Goal: Task Accomplishment & Management: Use online tool/utility

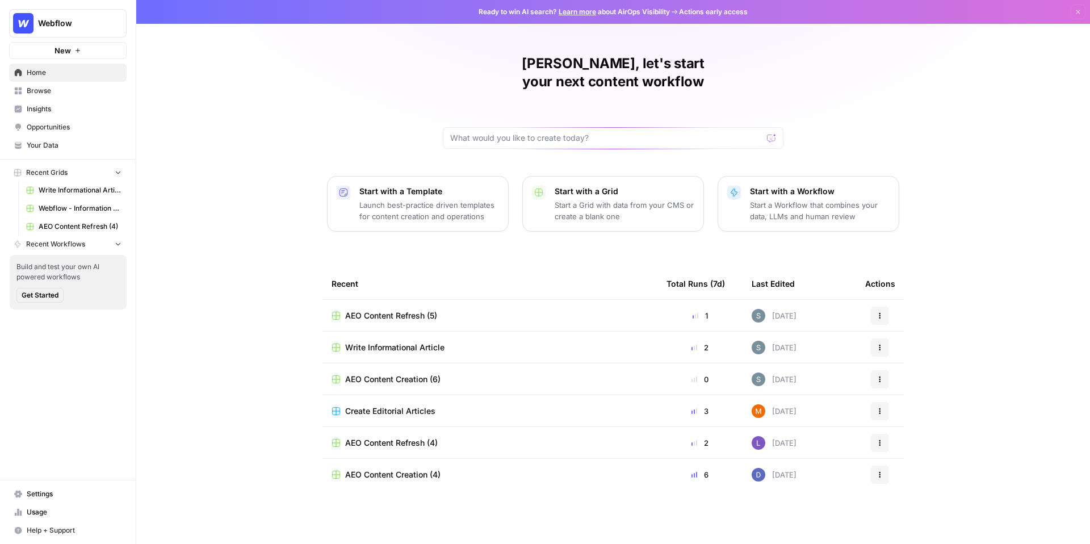
click at [78, 31] on button "Webflow" at bounding box center [67, 23] width 117 height 28
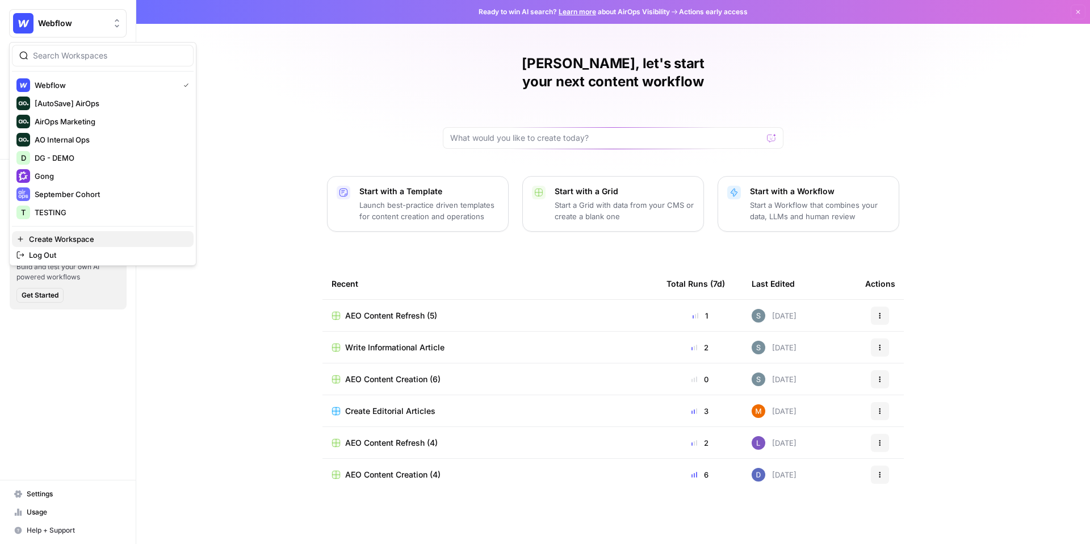
click at [86, 239] on span "Create Workspace" at bounding box center [107, 238] width 156 height 11
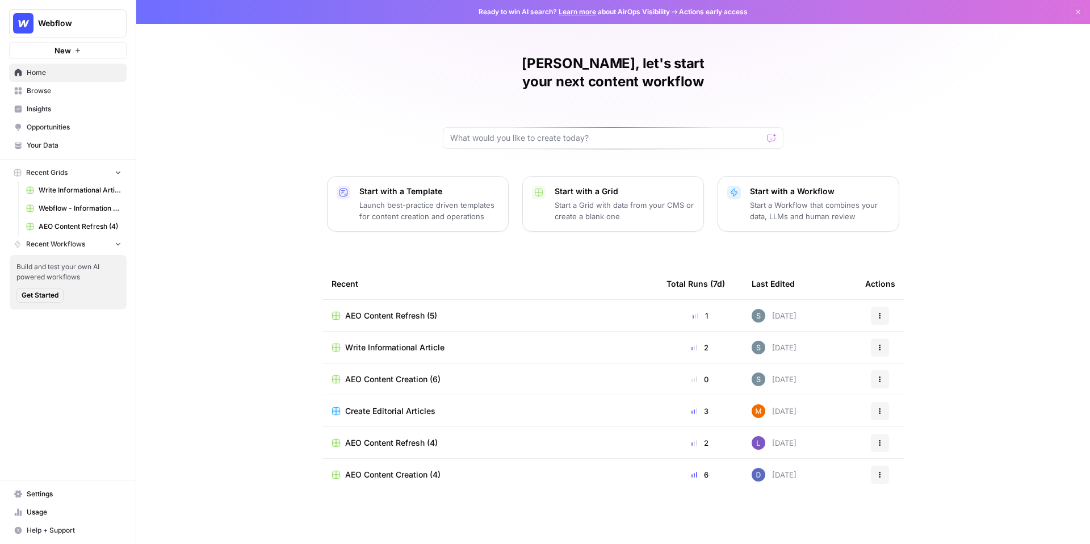
click at [72, 94] on span "Browse" at bounding box center [74, 91] width 95 height 10
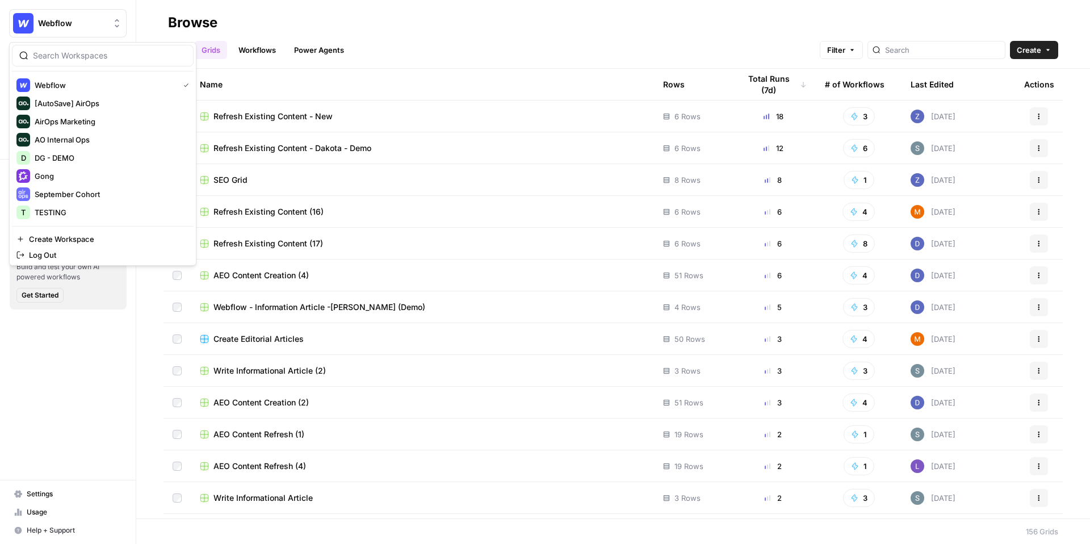
click at [87, 20] on span "Webflow" at bounding box center [72, 23] width 69 height 11
click at [114, 86] on span "Webflow" at bounding box center [105, 84] width 140 height 11
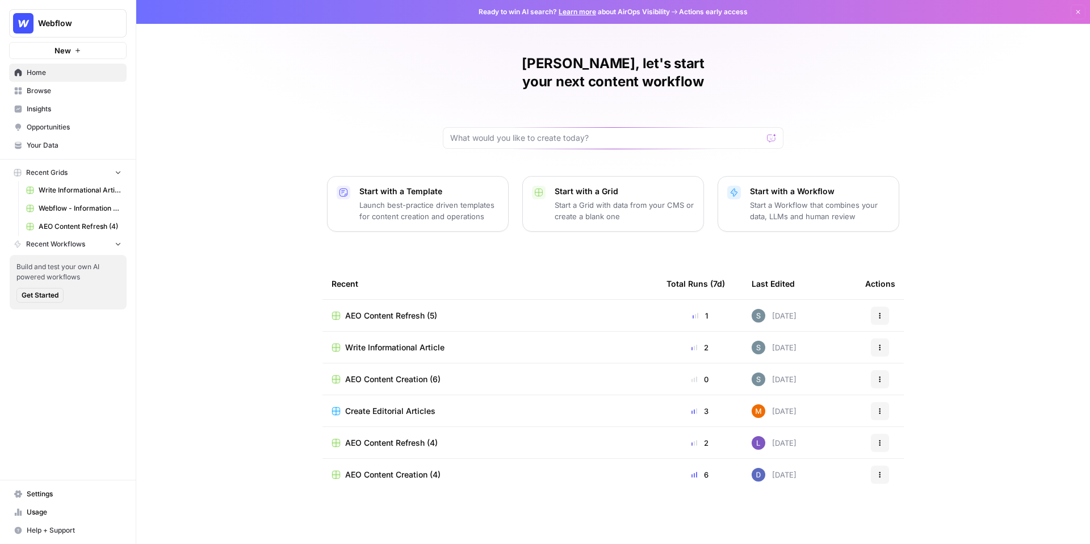
click at [61, 137] on link "Your Data" at bounding box center [67, 145] width 117 height 18
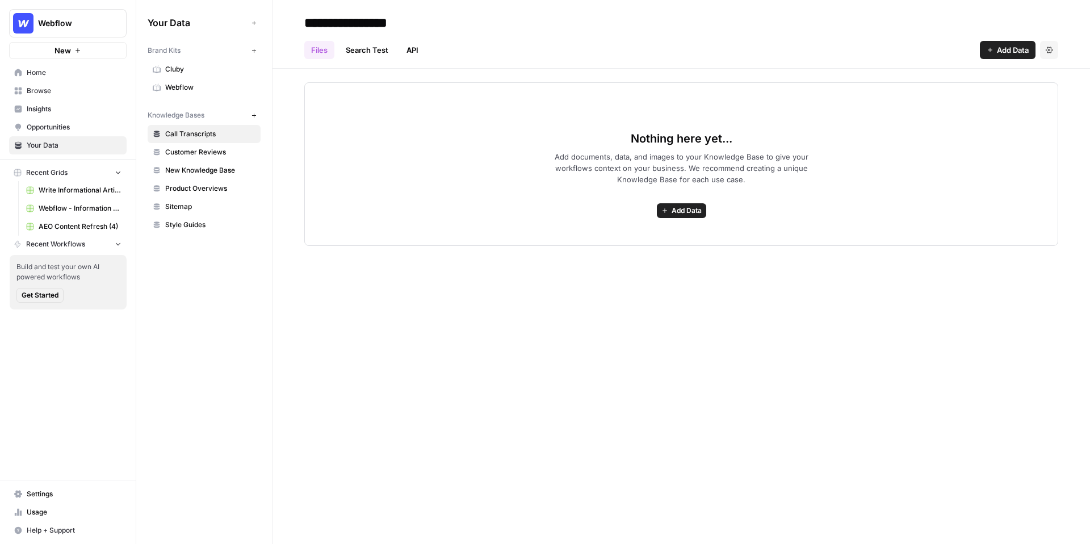
click at [190, 68] on span "Cluby" at bounding box center [210, 69] width 90 height 10
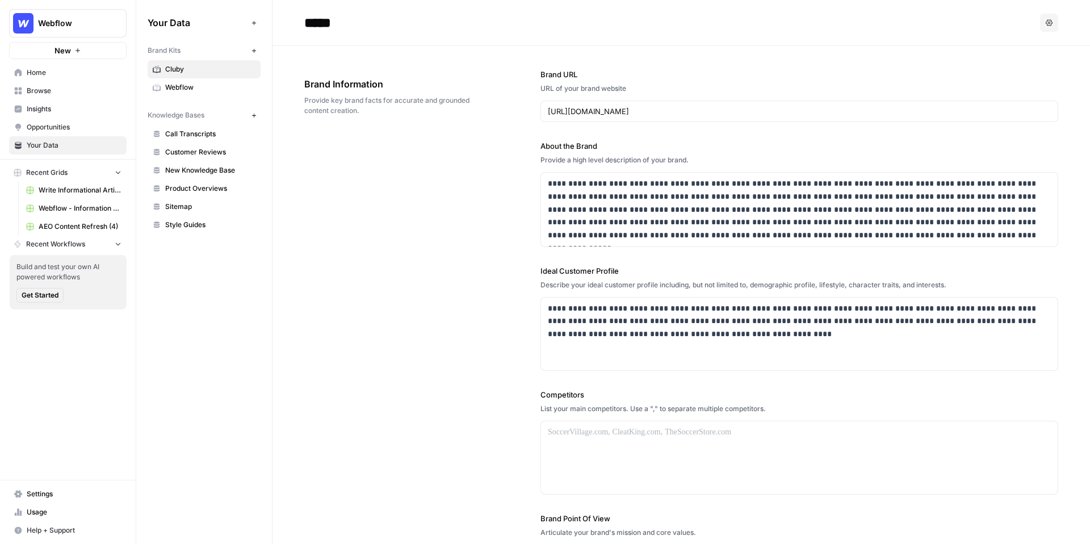
click at [199, 85] on span "Webflow" at bounding box center [210, 87] width 90 height 10
click at [69, 27] on span "Webflow" at bounding box center [72, 23] width 69 height 11
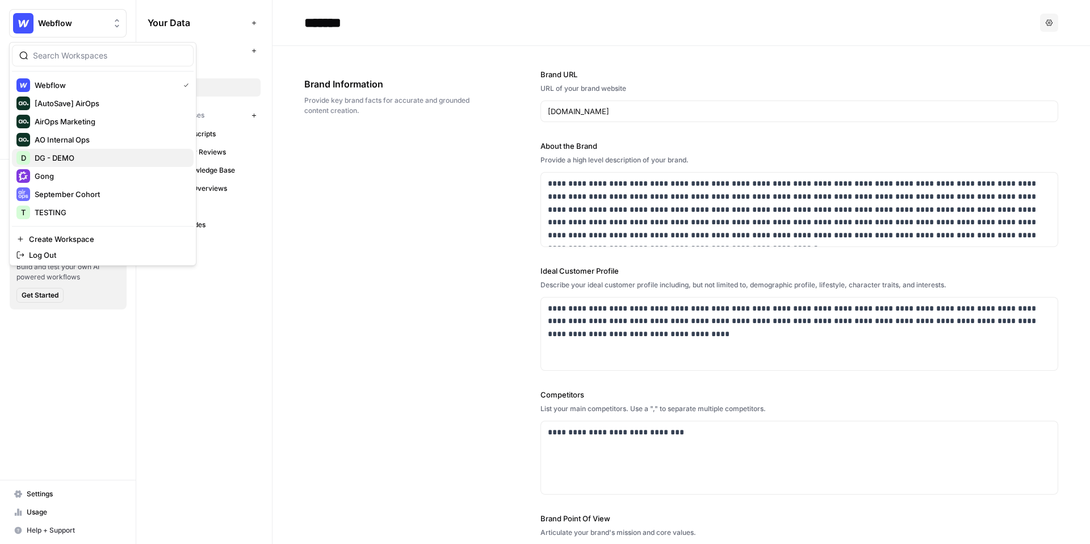
click at [81, 162] on span "DG - DEMO" at bounding box center [110, 157] width 150 height 11
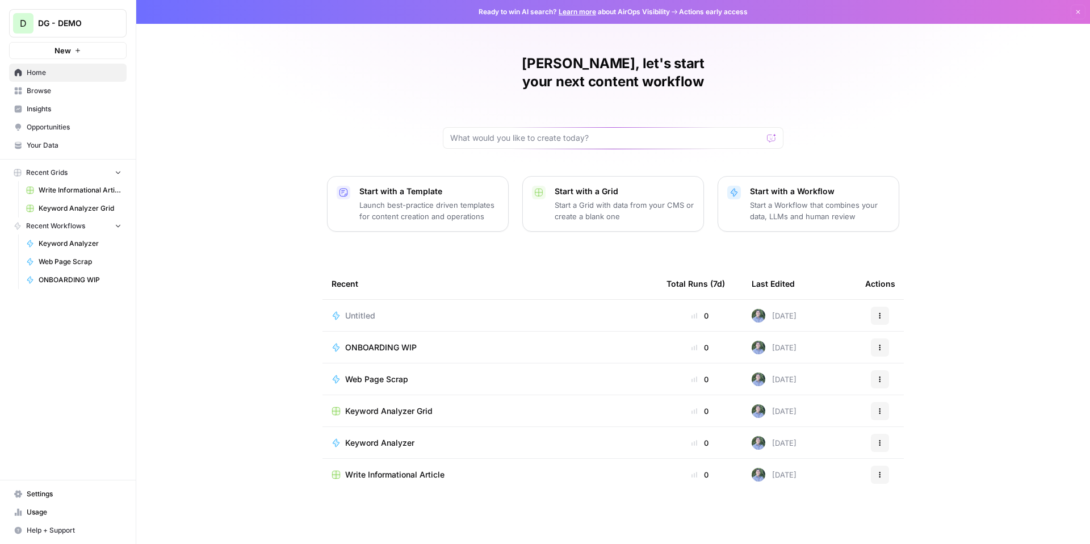
click at [62, 108] on span "Insights" at bounding box center [74, 109] width 95 height 10
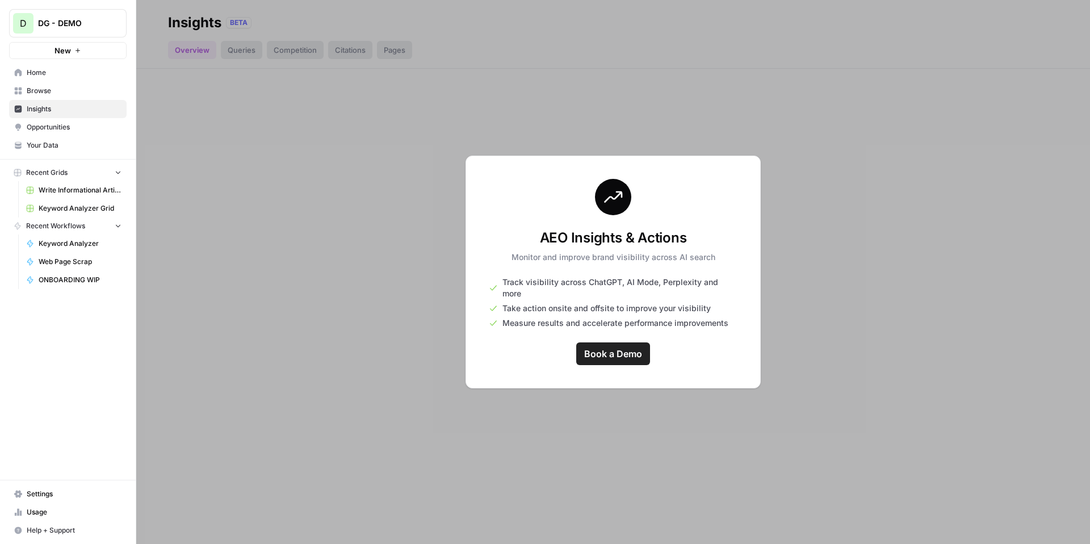
click at [62, 129] on span "Opportunities" at bounding box center [74, 127] width 95 height 10
click at [68, 117] on link "Insights" at bounding box center [67, 109] width 117 height 18
click at [78, 27] on span "DG - DEMO" at bounding box center [72, 23] width 69 height 11
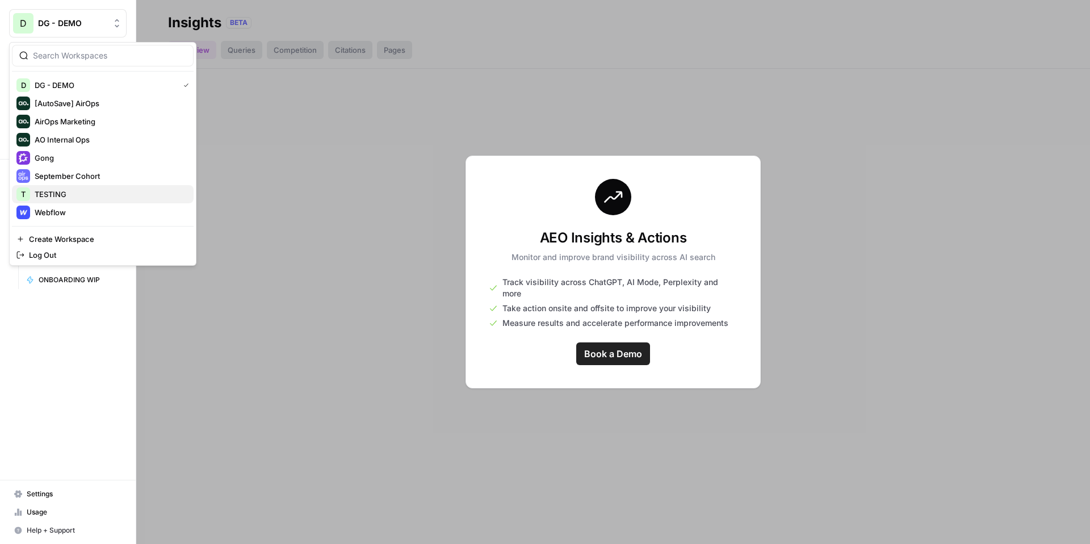
click at [85, 196] on span "TESTING" at bounding box center [110, 193] width 150 height 11
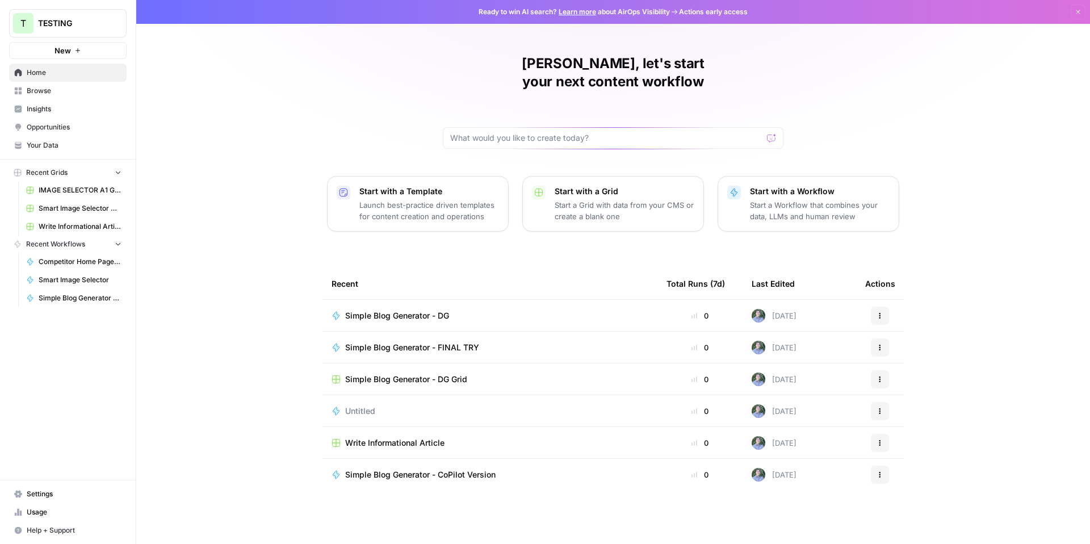
click at [79, 25] on span "TESTING" at bounding box center [72, 23] width 69 height 11
click at [230, 77] on div "[PERSON_NAME], let's start your next content workflow Start with a Template Lau…" at bounding box center [612, 272] width 953 height 544
click at [58, 98] on link "Browse" at bounding box center [67, 91] width 117 height 18
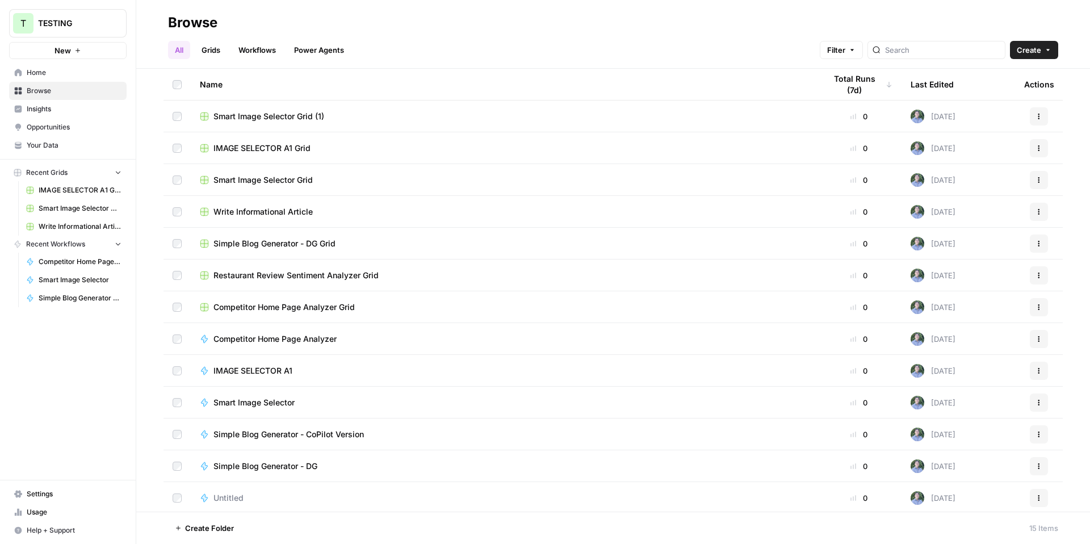
click at [57, 106] on span "Insights" at bounding box center [74, 109] width 95 height 10
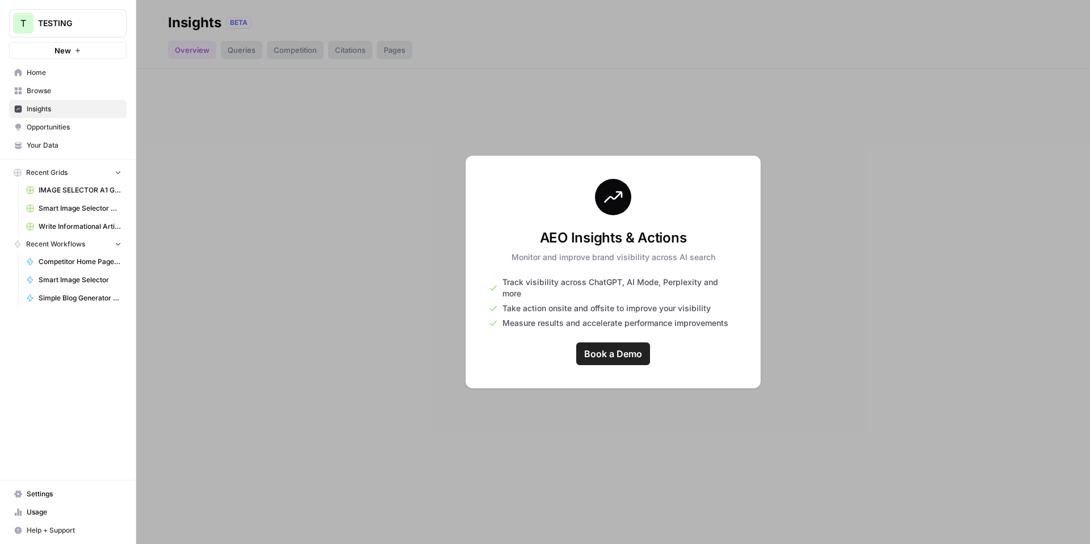
click at [67, 133] on link "Opportunities" at bounding box center [67, 127] width 117 height 18
click at [94, 25] on span "TESTING" at bounding box center [72, 23] width 69 height 11
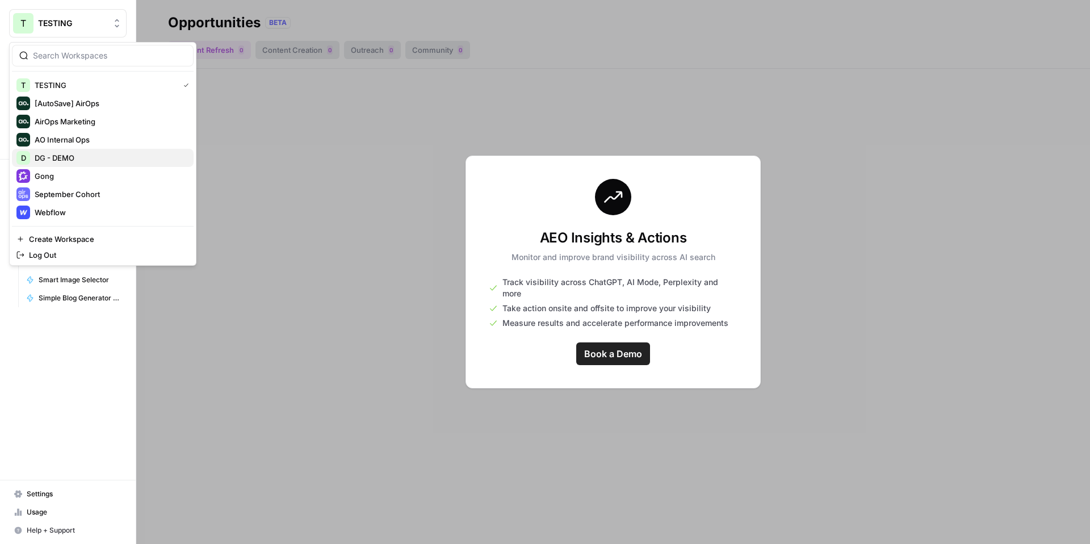
click at [73, 158] on span "DG - DEMO" at bounding box center [110, 157] width 150 height 11
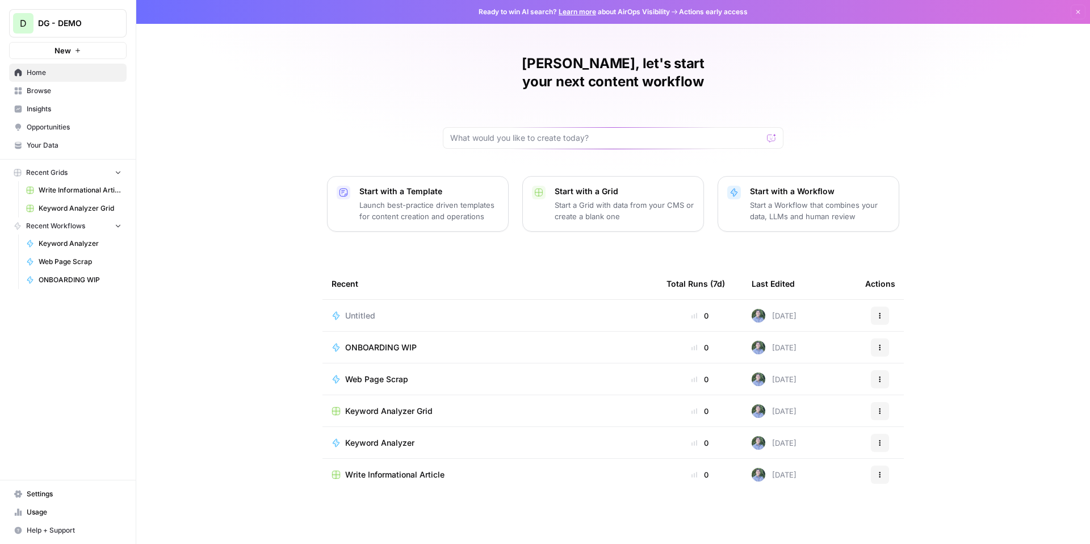
click at [55, 92] on span "Browse" at bounding box center [74, 91] width 95 height 10
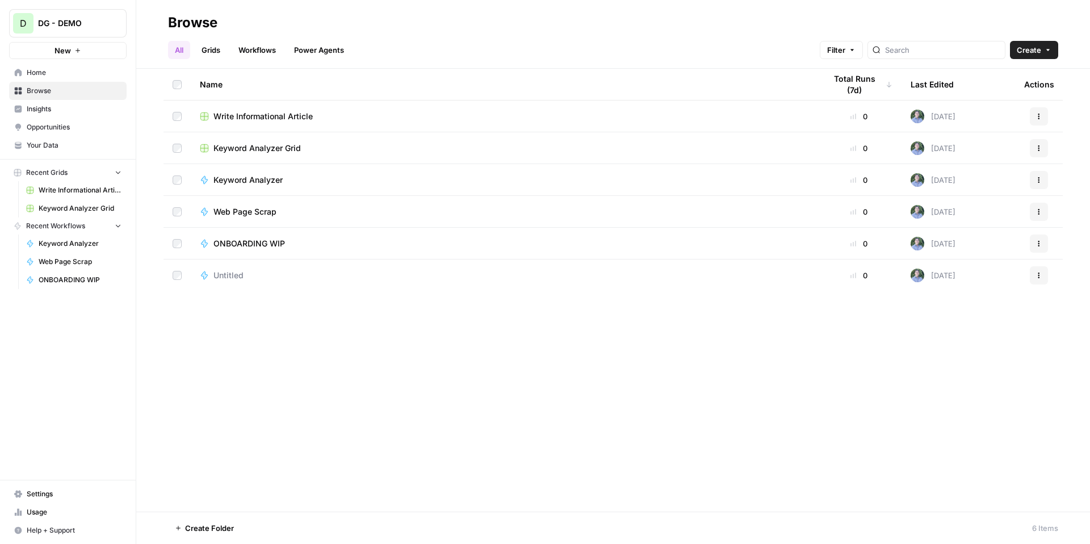
click at [63, 112] on span "Insights" at bounding box center [74, 109] width 95 height 10
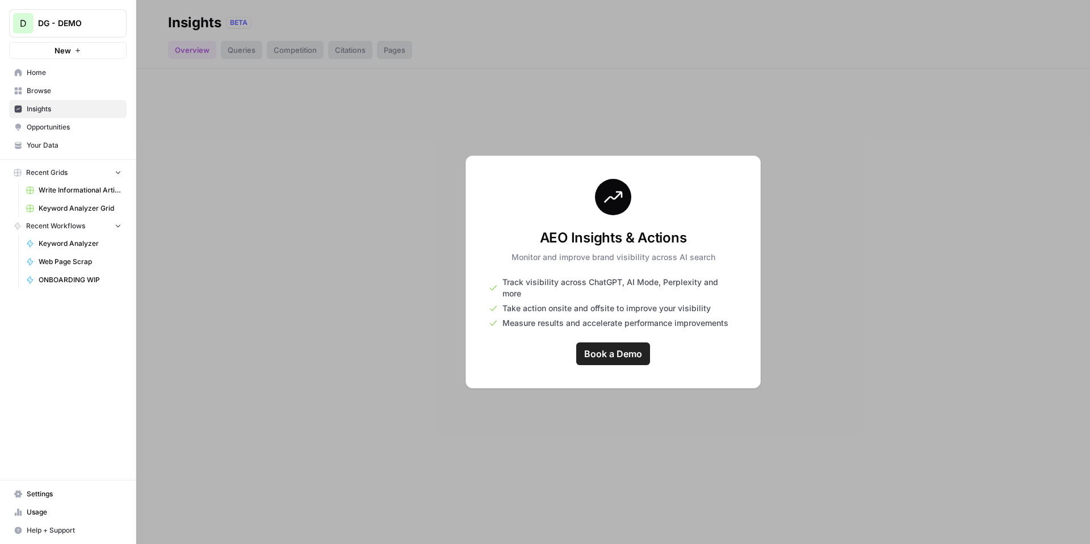
click at [65, 144] on span "Your Data" at bounding box center [74, 145] width 95 height 10
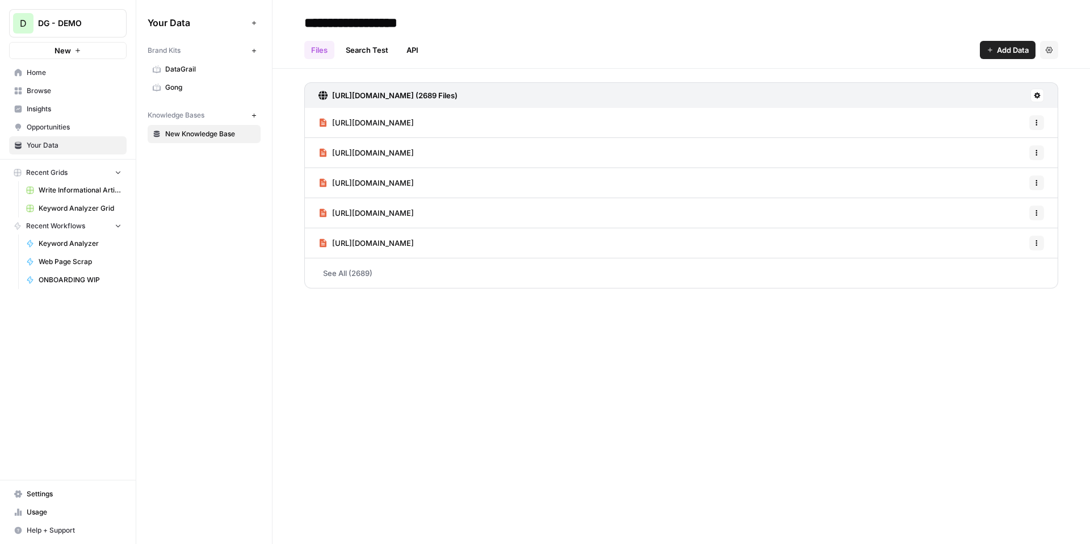
click at [254, 50] on icon "button" at bounding box center [254, 51] width 6 height 6
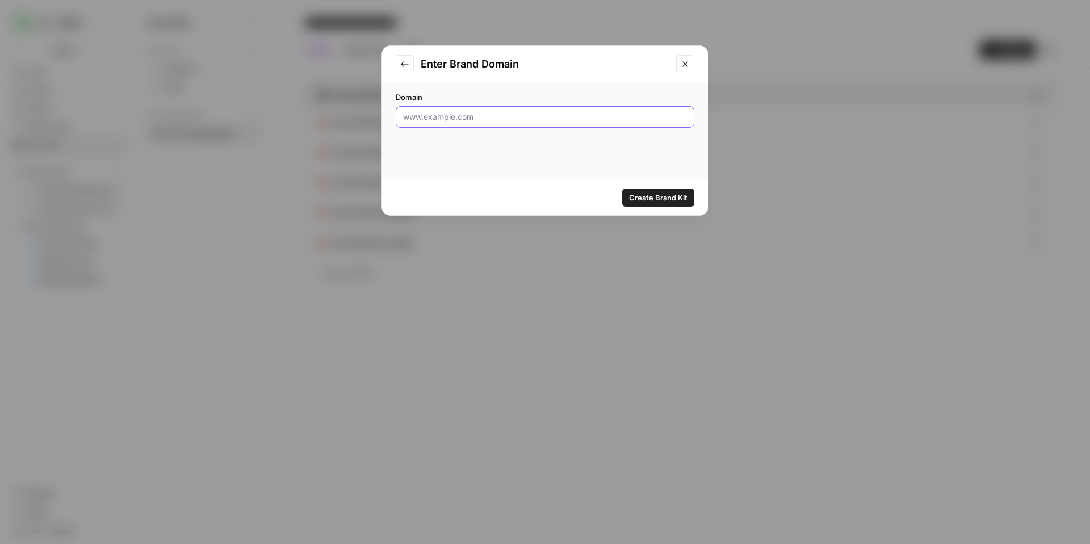
click at [453, 121] on input "Domain" at bounding box center [545, 116] width 284 height 11
paste input "[URL][DOMAIN_NAME]"
type input "[DOMAIN_NAME]"
click at [648, 185] on div "Create Brand Kit" at bounding box center [545, 197] width 326 height 36
click at [649, 190] on button "Create Brand Kit" at bounding box center [658, 197] width 72 height 18
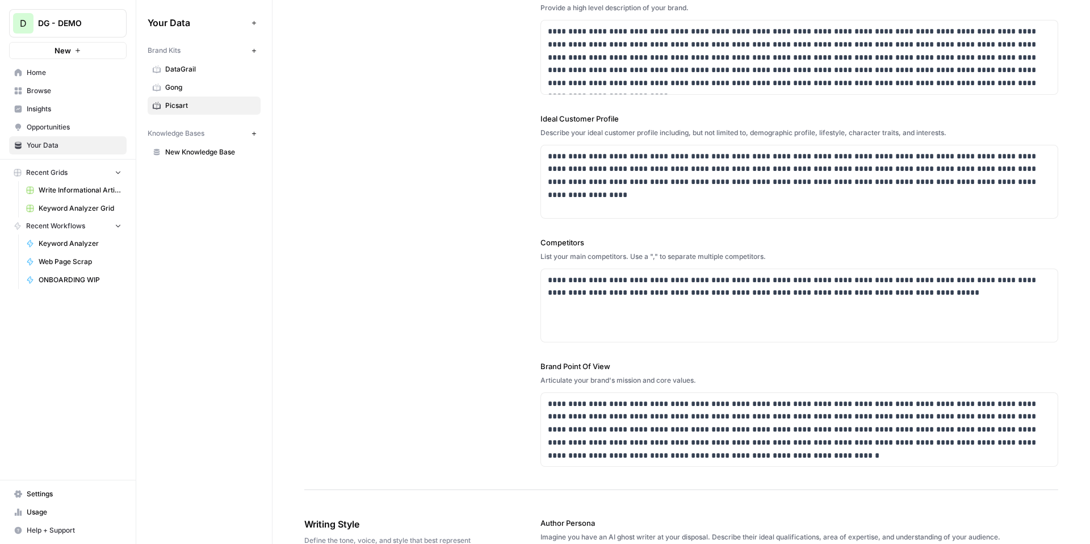
scroll to position [152, 0]
click at [918, 301] on div "**********" at bounding box center [799, 306] width 516 height 73
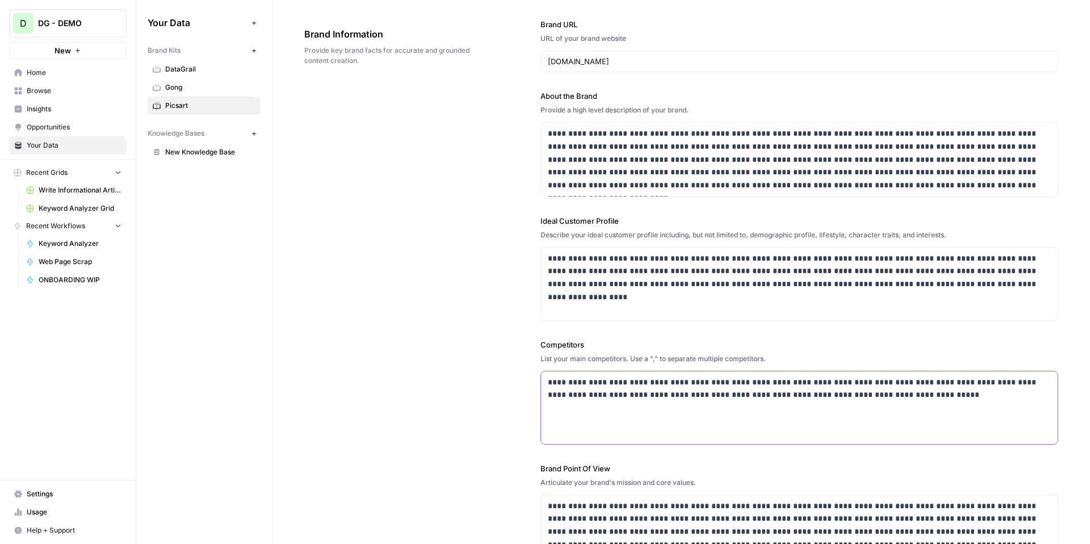
scroll to position [0, 0]
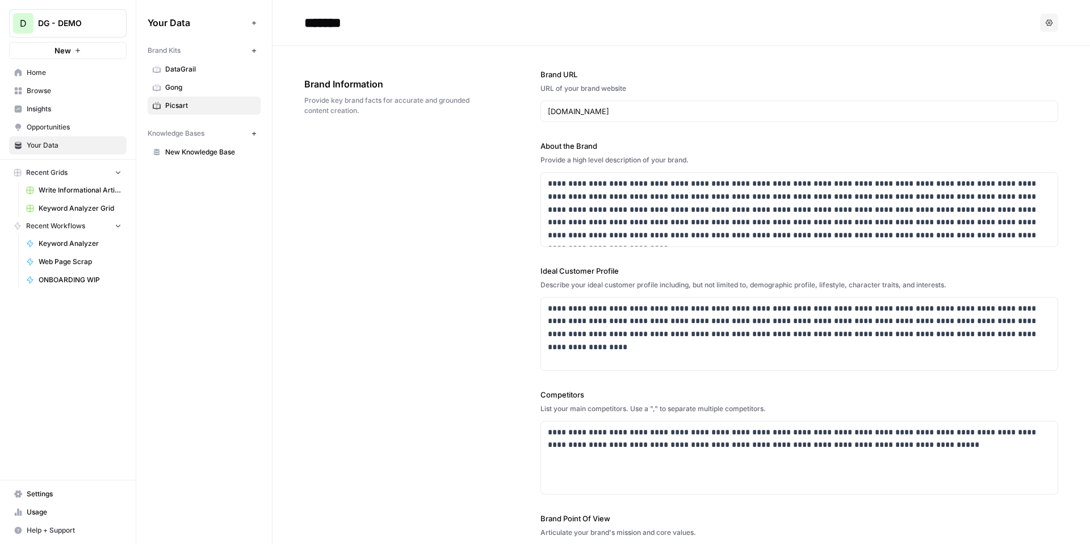
click at [60, 92] on span "Browse" at bounding box center [74, 91] width 95 height 10
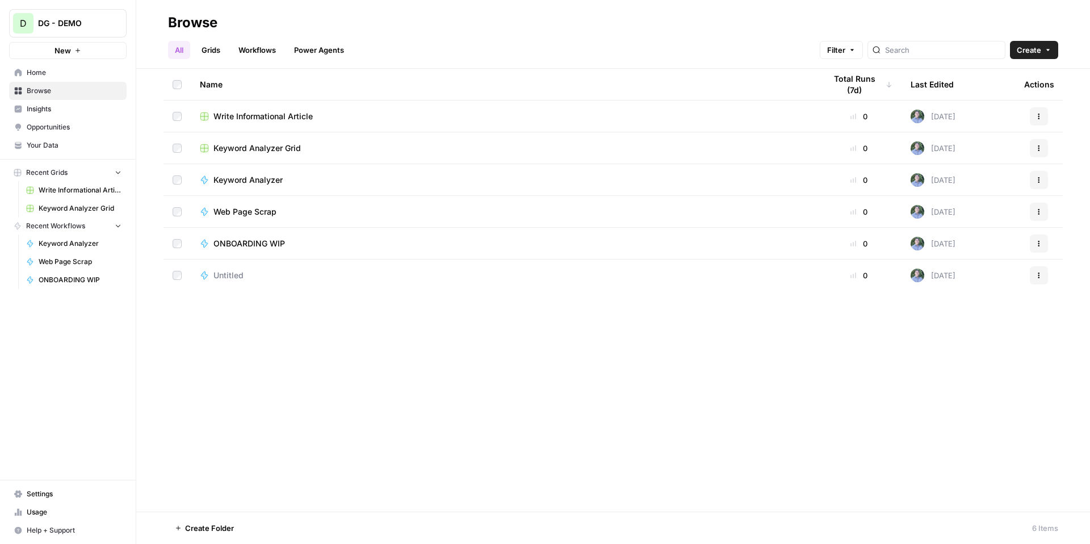
click at [62, 134] on link "Opportunities" at bounding box center [67, 127] width 117 height 18
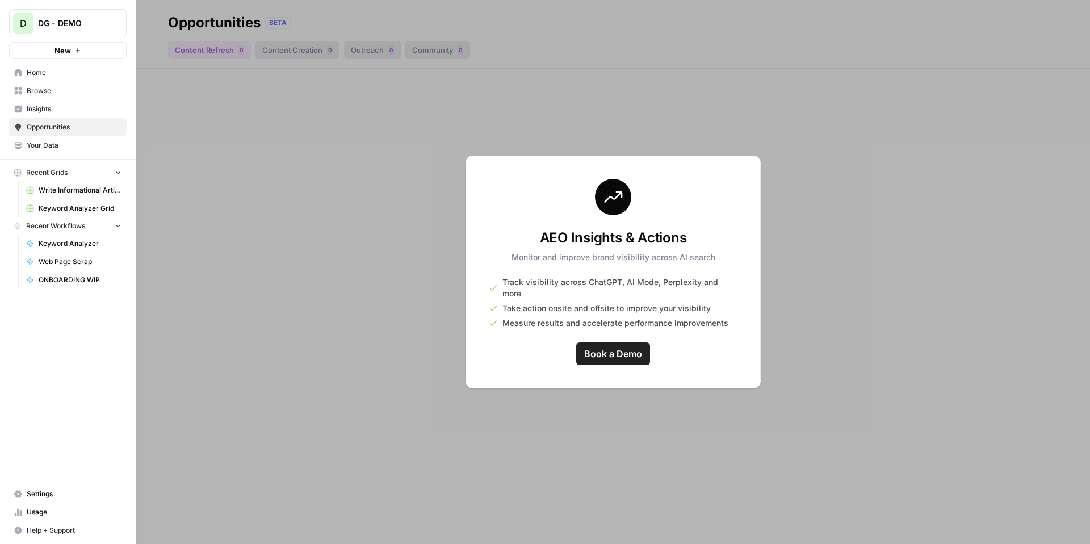
click at [53, 145] on span "Your Data" at bounding box center [74, 145] width 95 height 10
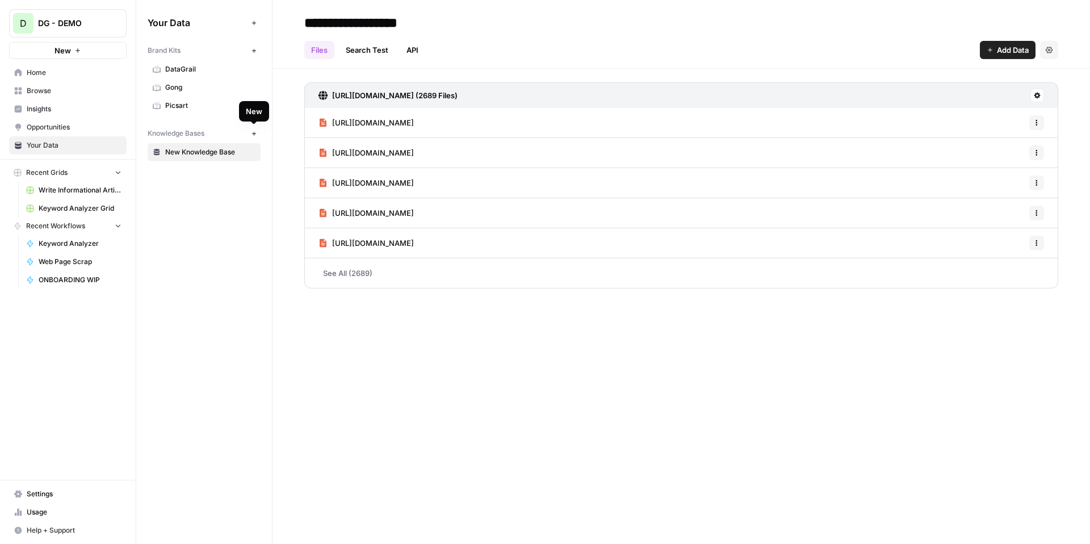
click at [248, 136] on button "New" at bounding box center [254, 134] width 14 height 14
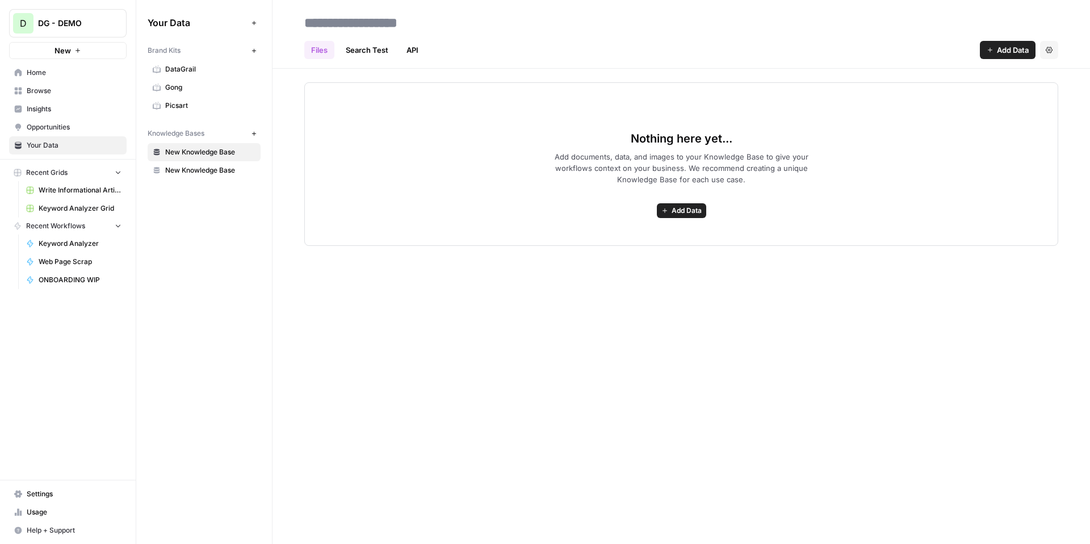
click at [221, 166] on span "New Knowledge Base" at bounding box center [210, 170] width 90 height 10
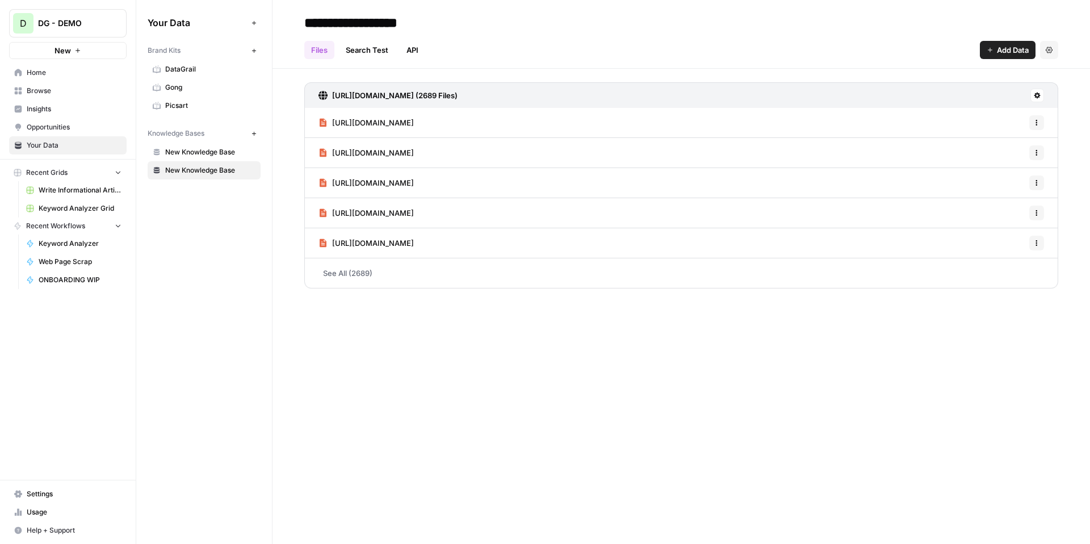
click at [401, 25] on input "**********" at bounding box center [391, 22] width 182 height 23
drag, startPoint x: 456, startPoint y: 19, endPoint x: 282, endPoint y: 19, distance: 174.2
click at [282, 19] on header "**********" at bounding box center [680, 34] width 817 height 69
type input "**********"
click at [215, 181] on div "Your Data Add Data Brand Kits New DataGrail Gong Picsart Knowledge Bases New Da…" at bounding box center [204, 96] width 136 height 193
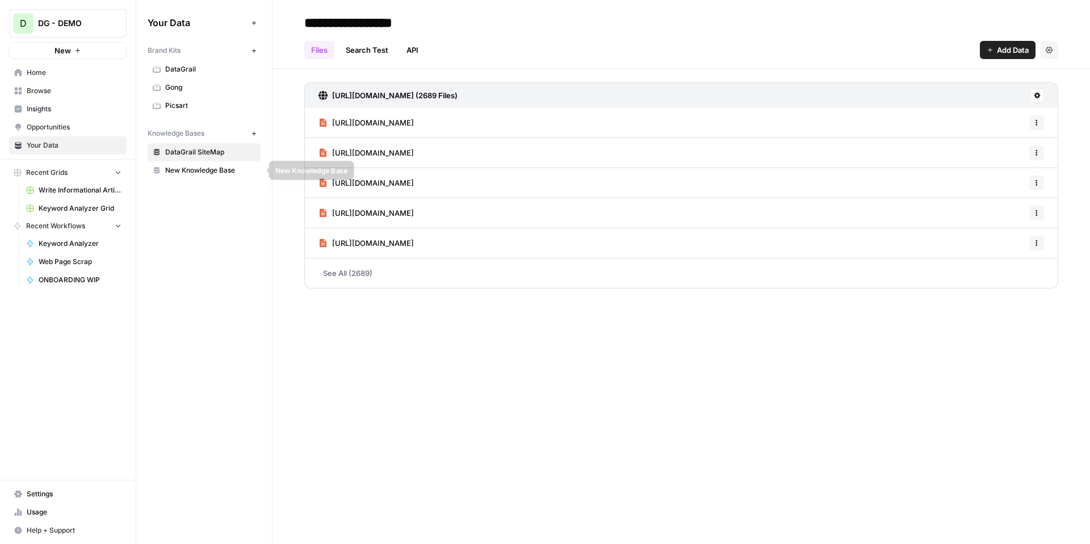
click at [215, 178] on link "New Knowledge Base" at bounding box center [204, 170] width 113 height 18
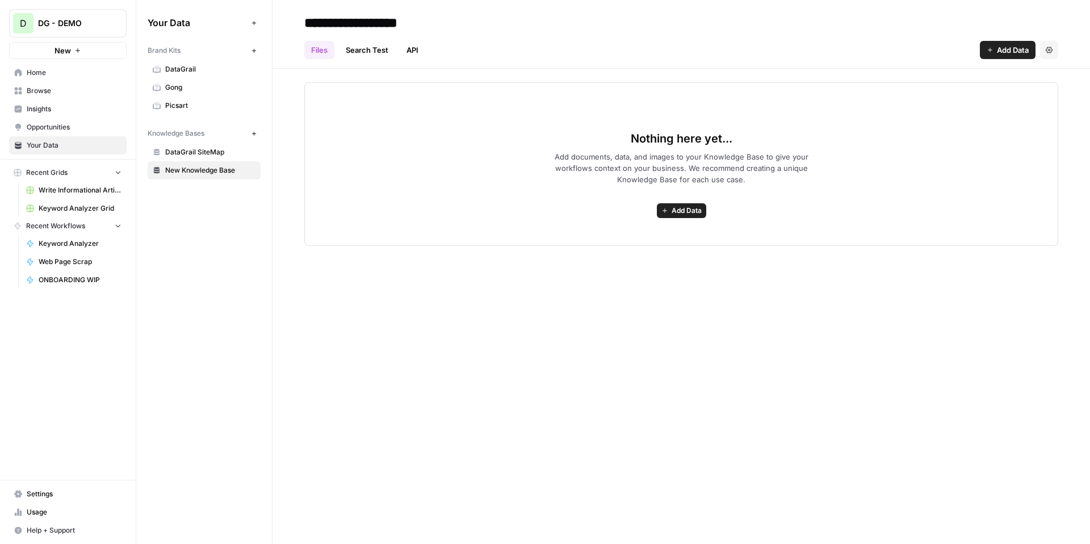
click at [394, 28] on input "**********" at bounding box center [391, 22] width 182 height 23
drag, startPoint x: 467, startPoint y: 27, endPoint x: 237, endPoint y: 27, distance: 229.8
click at [237, 27] on div "**********" at bounding box center [612, 272] width 953 height 544
type input "*"
type input "*******"
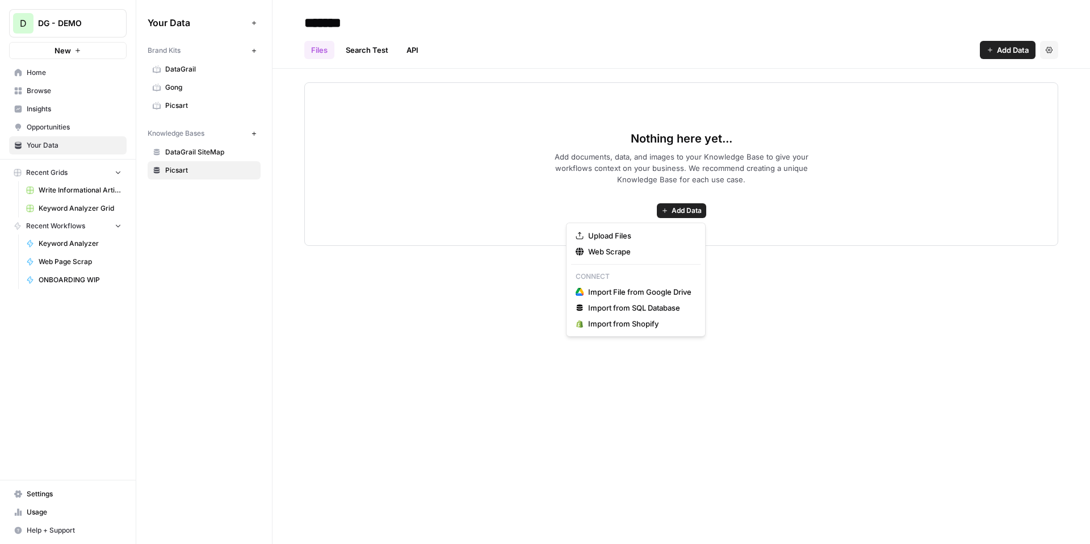
click at [693, 211] on span "Add Data" at bounding box center [686, 210] width 30 height 10
click at [649, 253] on span "Web Scrape" at bounding box center [639, 251] width 103 height 11
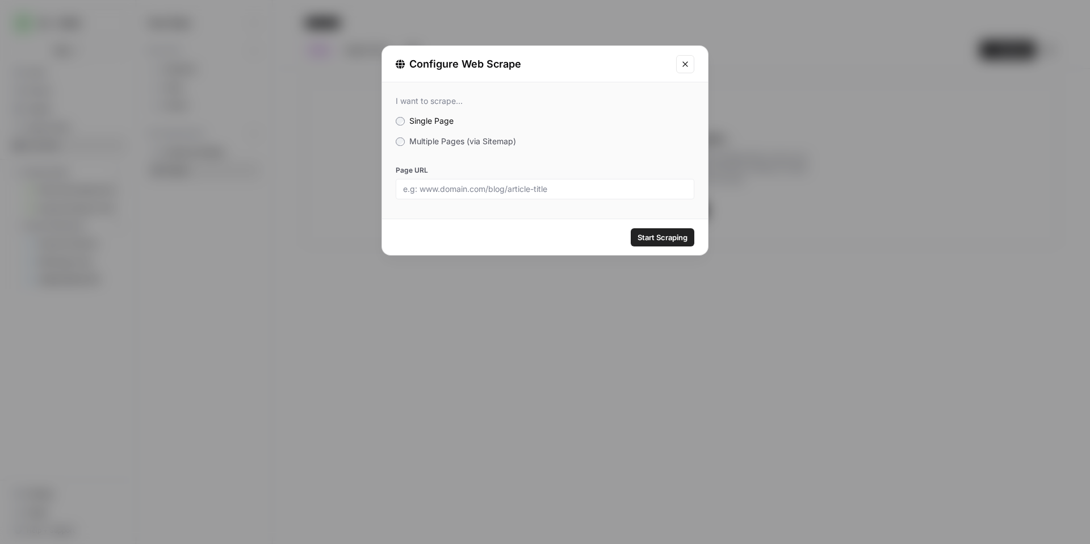
click at [453, 142] on span "Multiple Pages (via Sitemap)" at bounding box center [462, 141] width 107 height 10
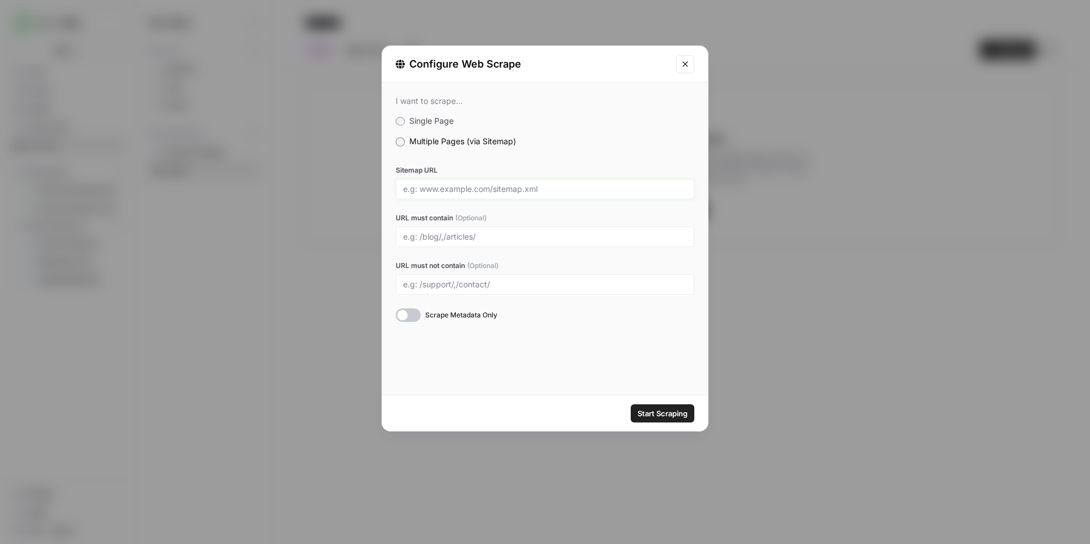
click at [479, 191] on input "Sitemap URL" at bounding box center [545, 189] width 284 height 10
click at [489, 193] on input "Sitemap URL" at bounding box center [545, 189] width 284 height 10
paste input "[URL][DOMAIN_NAME]"
type input "[URL][DOMAIN_NAME]"
click at [490, 233] on input "URL must contain (Optional)" at bounding box center [545, 237] width 284 height 10
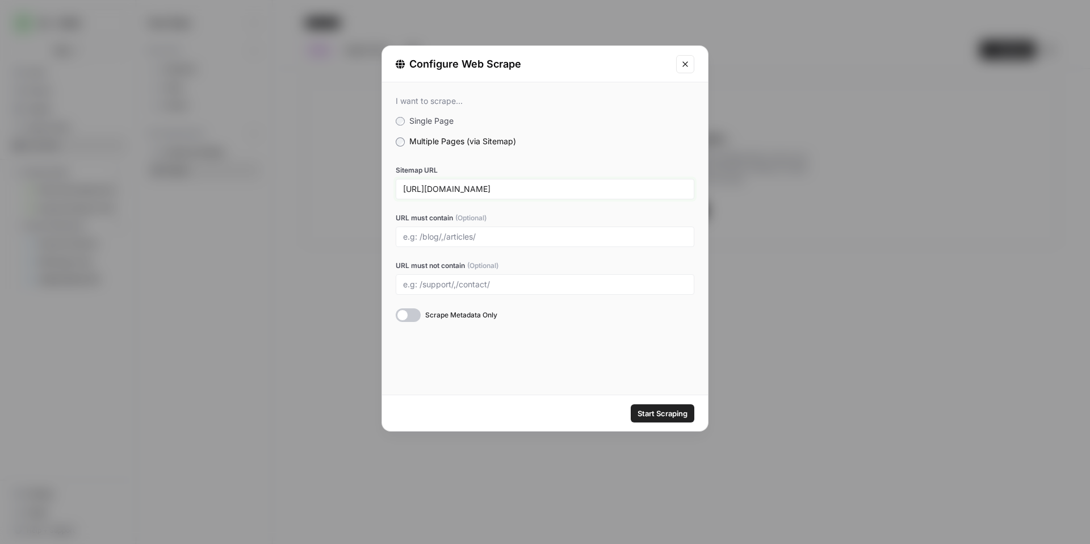
drag, startPoint x: 430, startPoint y: 188, endPoint x: 383, endPoint y: 188, distance: 46.5
click at [383, 188] on div "I want to scrape... Single Page Multiple Pages (via Sitemap) Sitemap URL [URL][…" at bounding box center [545, 208] width 326 height 253
click at [586, 199] on div "[URL][DOMAIN_NAME]" at bounding box center [545, 189] width 299 height 20
drag, startPoint x: 592, startPoint y: 184, endPoint x: 300, endPoint y: 188, distance: 291.7
click at [300, 188] on div "Configure Web Scrape I want to scrape... Single Page Multiple Pages (via Sitema…" at bounding box center [545, 272] width 1090 height 544
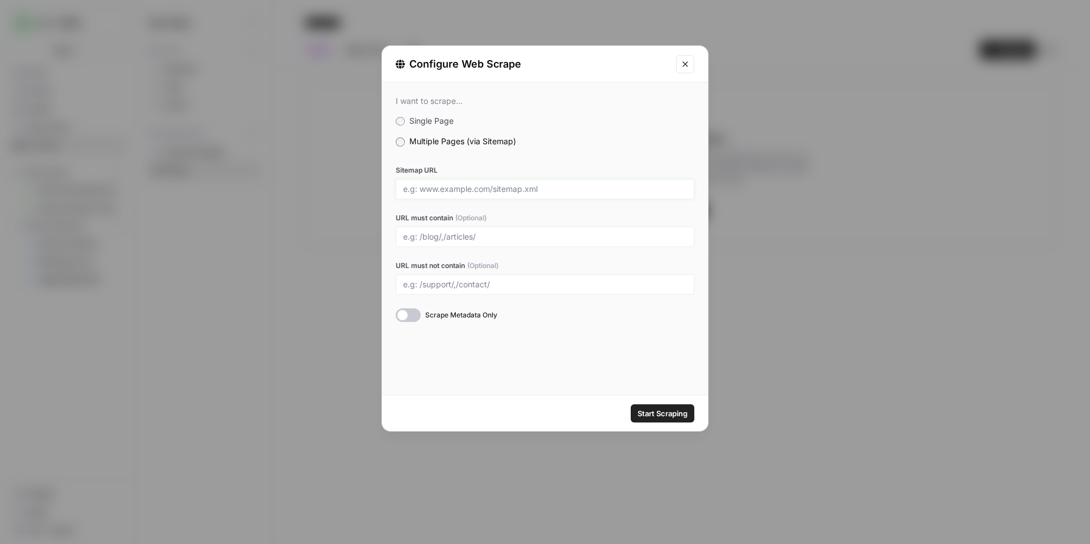
paste input "[URL][DOMAIN_NAME]"
drag, startPoint x: 429, startPoint y: 192, endPoint x: 371, endPoint y: 186, distance: 58.7
click at [371, 186] on div "Configure Web Scrape I want to scrape... Single Page Multiple Pages (via Sitema…" at bounding box center [545, 272] width 1090 height 544
type input "[DOMAIN_NAME][URL]"
click at [671, 408] on span "Start Scraping" at bounding box center [662, 412] width 50 height 11
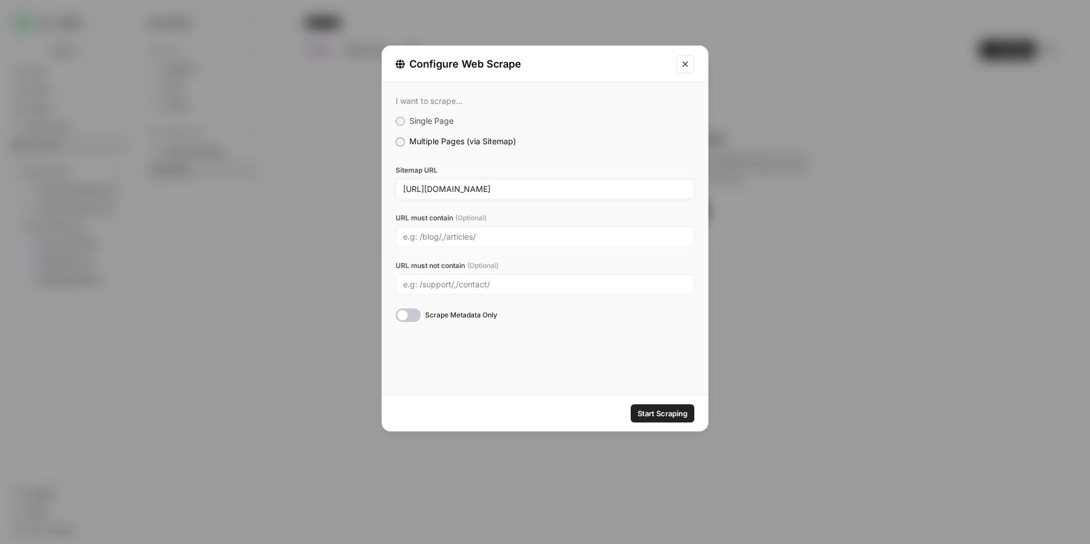
type input "[URL][DOMAIN_NAME]"
click at [653, 405] on button "Start Scraping" at bounding box center [663, 413] width 64 height 18
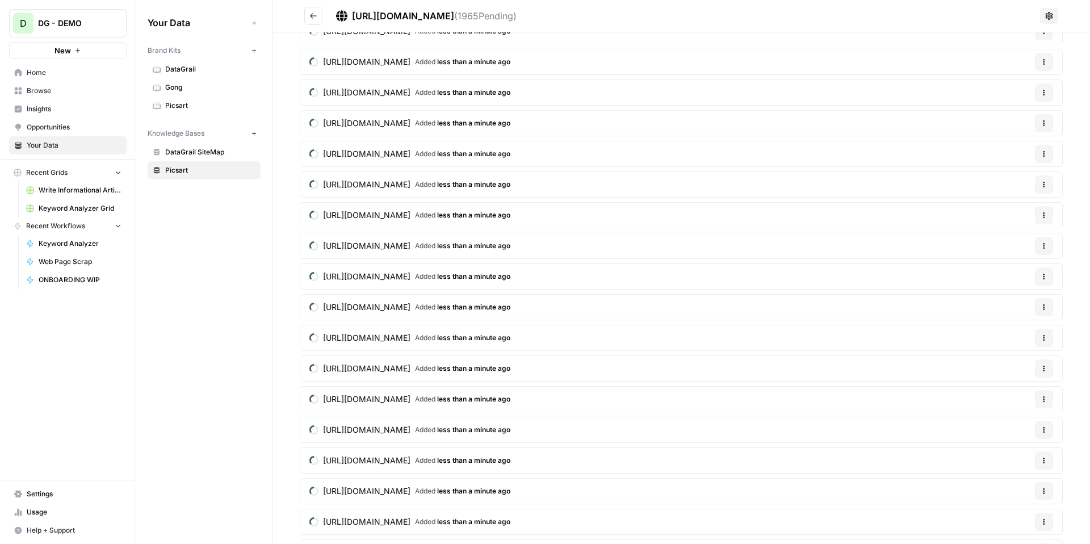
scroll to position [11, 0]
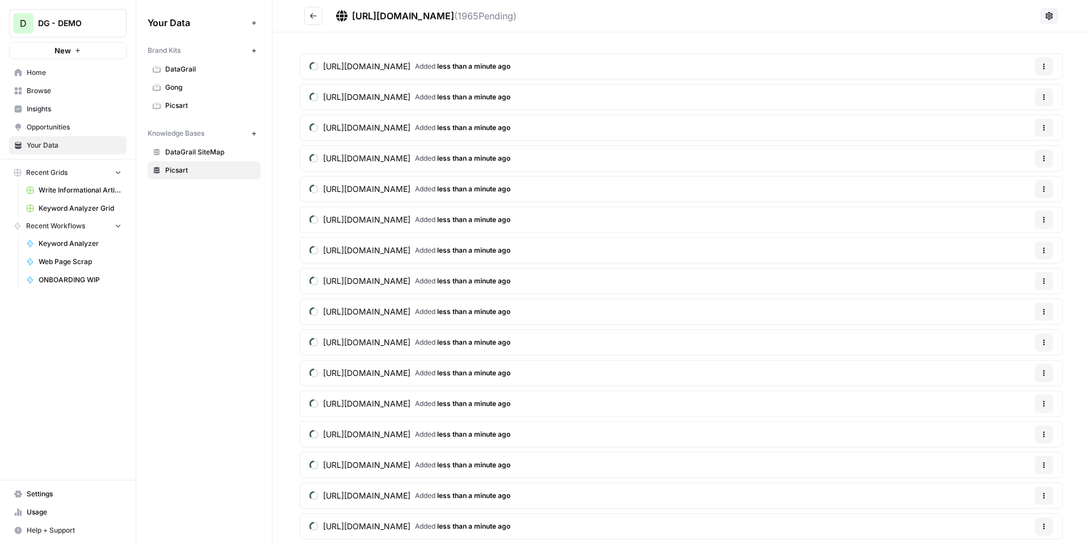
click at [207, 152] on span "DataGrail SiteMap" at bounding box center [210, 152] width 90 height 10
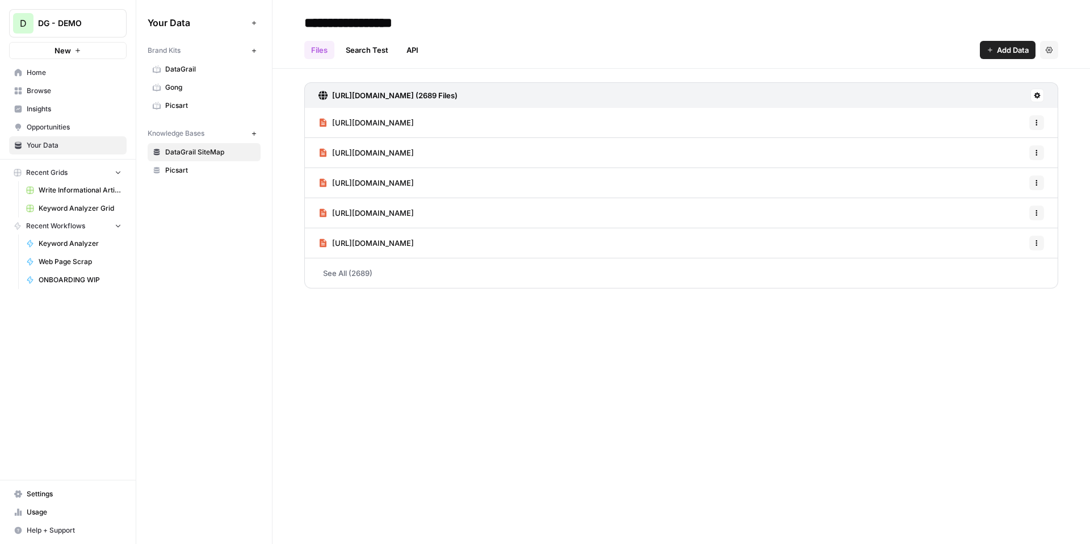
click at [70, 128] on span "Opportunities" at bounding box center [74, 127] width 95 height 10
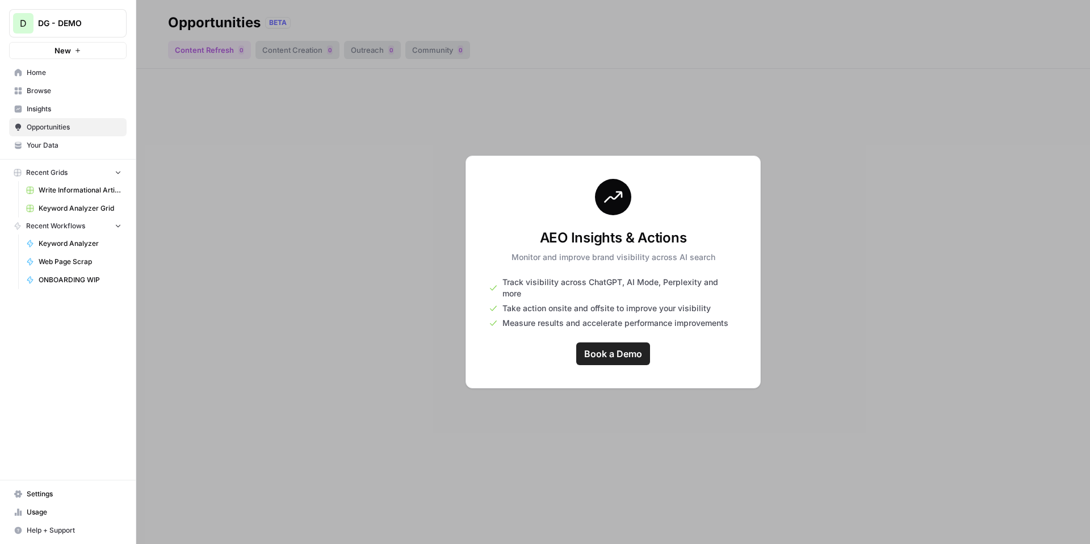
click at [70, 114] on span "Insights" at bounding box center [74, 109] width 95 height 10
click at [68, 86] on span "Browse" at bounding box center [74, 91] width 95 height 10
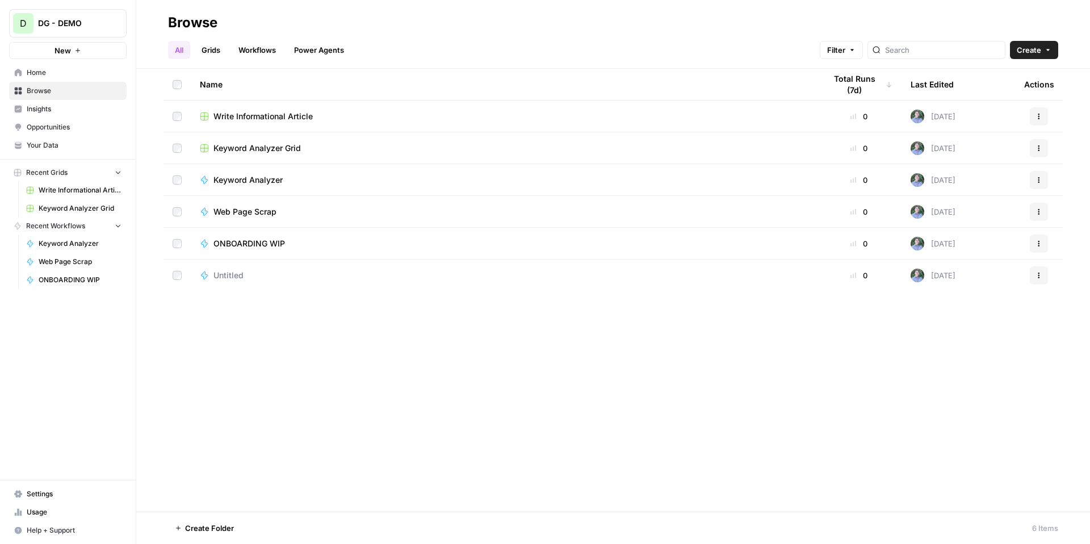
click at [82, 141] on span "Your Data" at bounding box center [74, 145] width 95 height 10
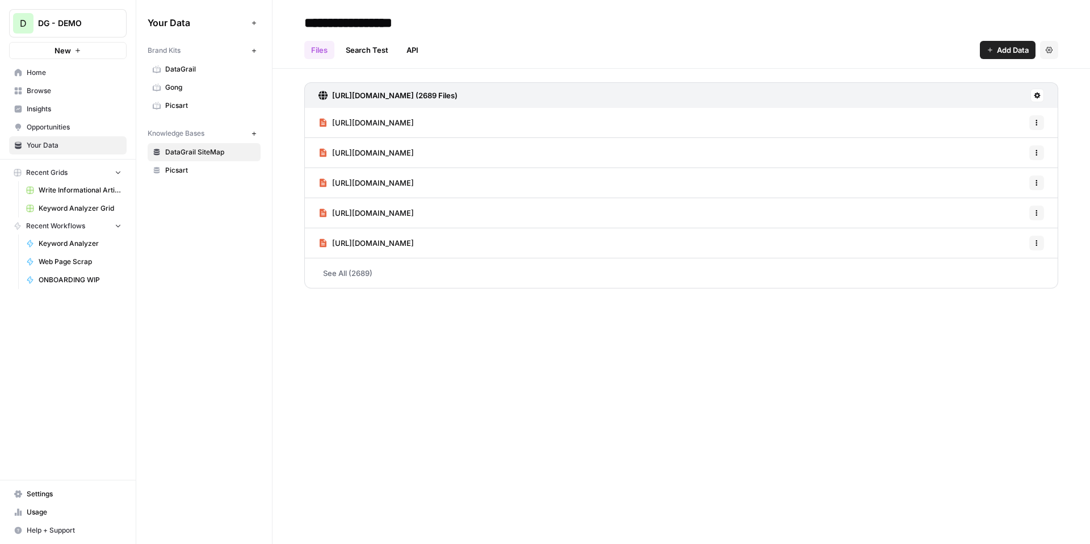
click at [69, 95] on span "Browse" at bounding box center [74, 91] width 95 height 10
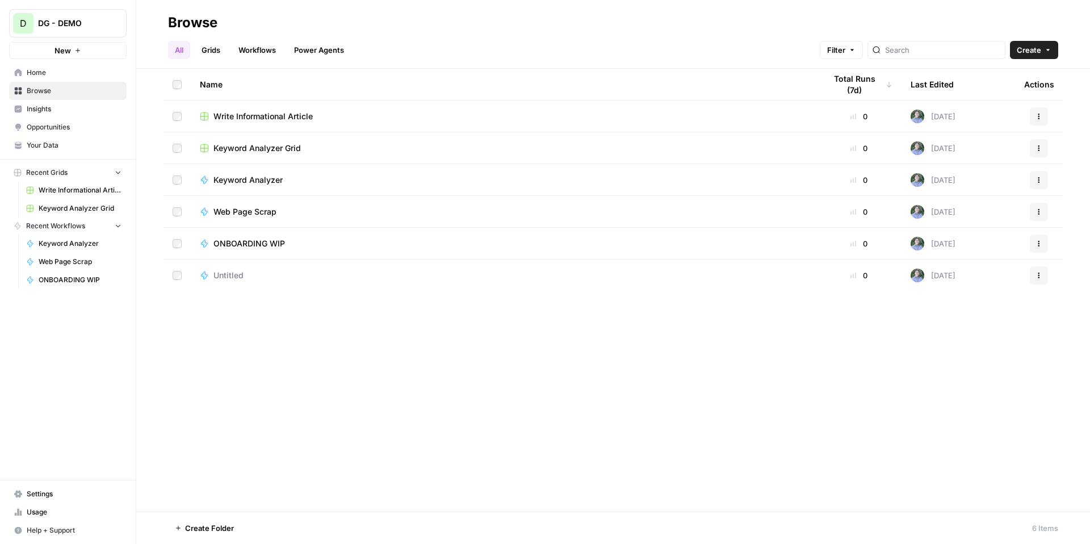
click at [211, 57] on link "Grids" at bounding box center [211, 50] width 32 height 18
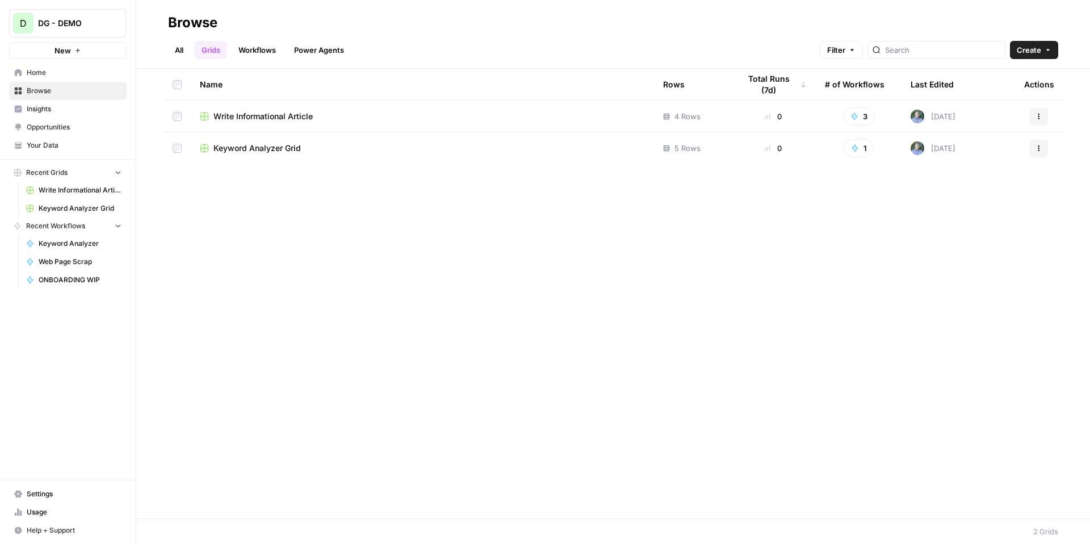
click at [60, 75] on span "Home" at bounding box center [74, 73] width 95 height 10
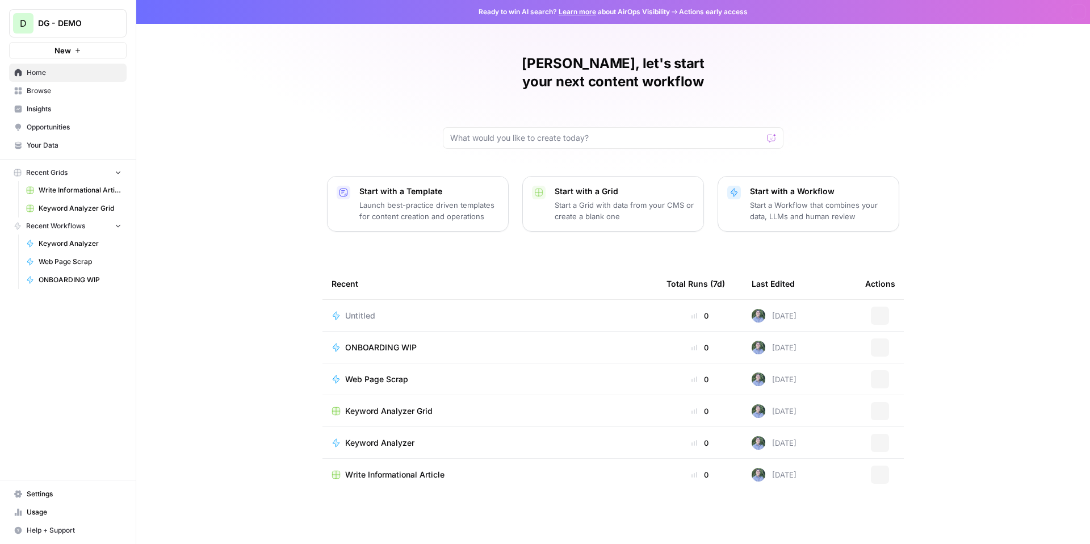
click at [87, 41] on div "D DG - DEMO New" at bounding box center [68, 29] width 136 height 59
click at [83, 50] on button "New" at bounding box center [67, 50] width 117 height 17
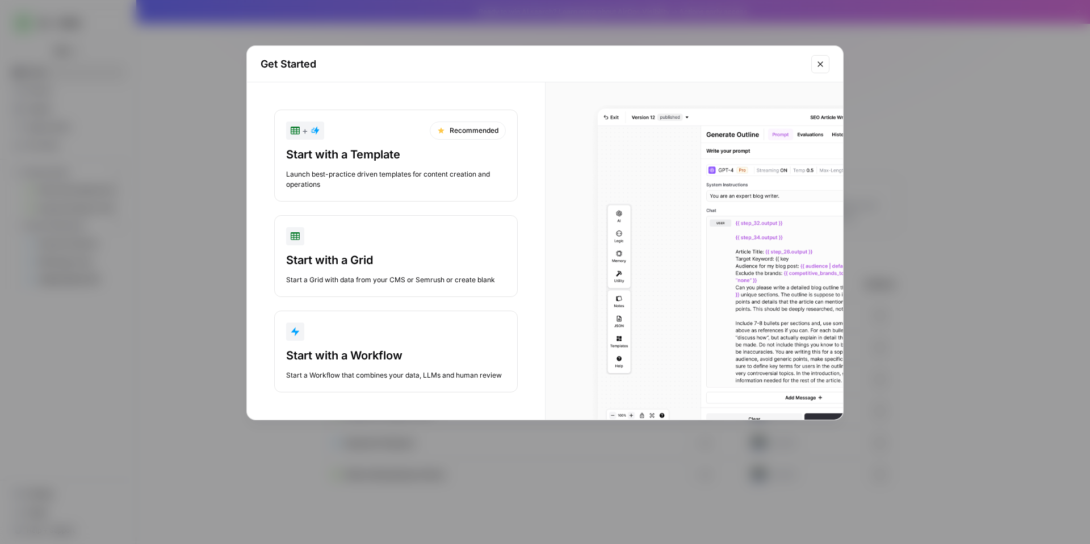
click at [462, 329] on div "button" at bounding box center [396, 331] width 220 height 18
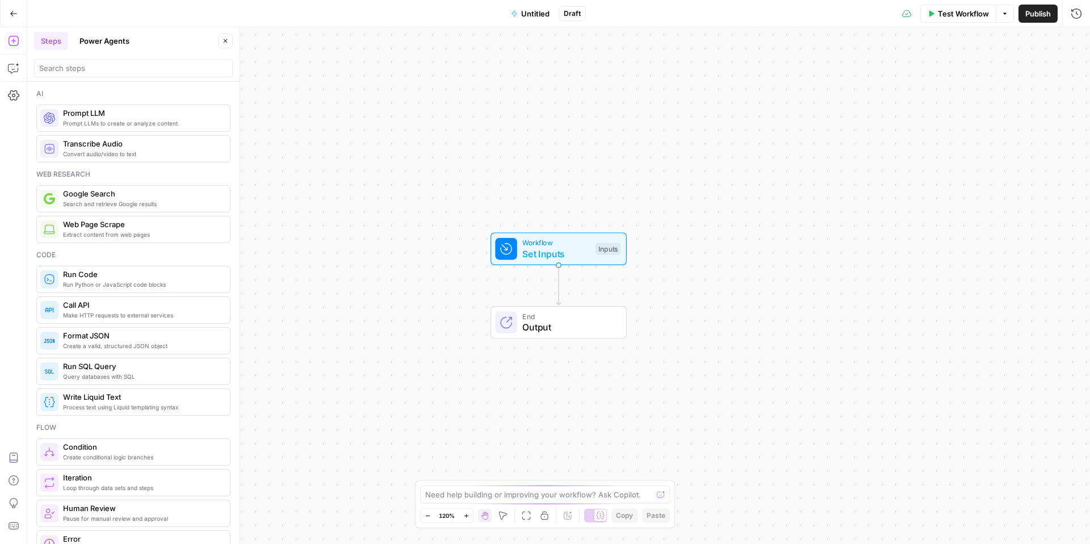
click at [11, 18] on button "Go Back" at bounding box center [13, 13] width 20 height 20
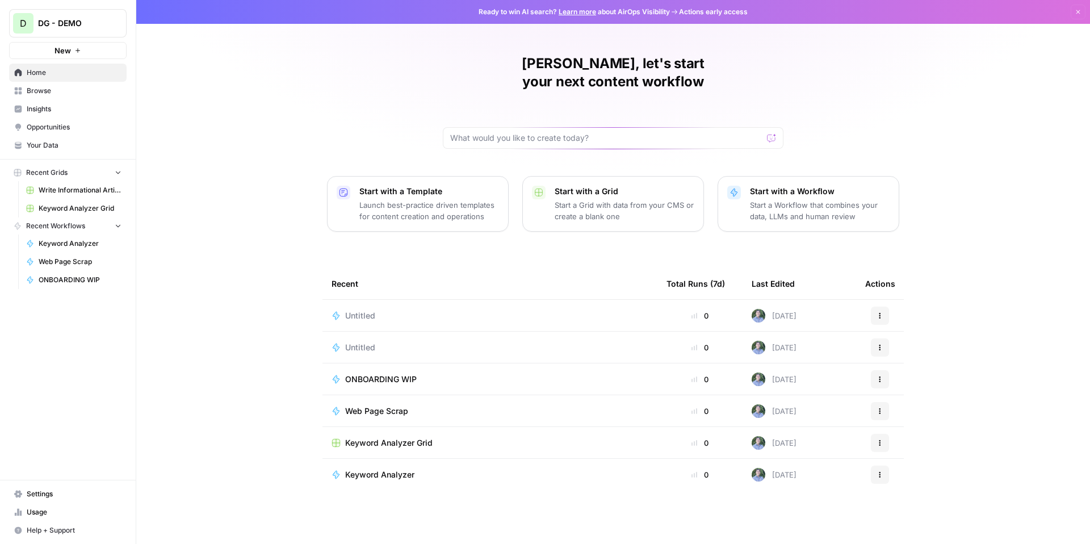
click at [55, 51] on span "New" at bounding box center [62, 50] width 16 height 11
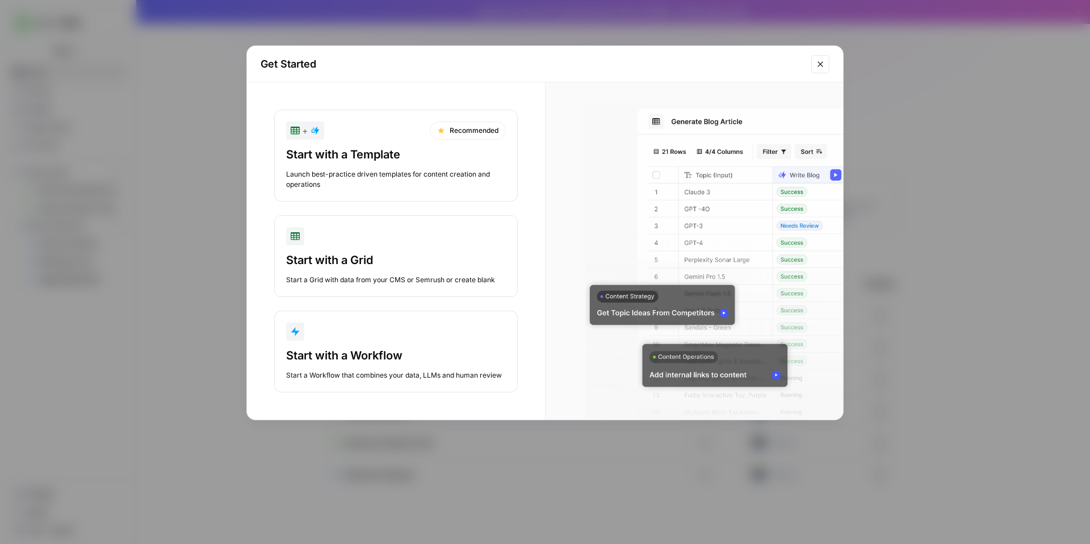
click at [442, 177] on div "Launch best-practice driven templates for content creation and operations" at bounding box center [396, 179] width 220 height 20
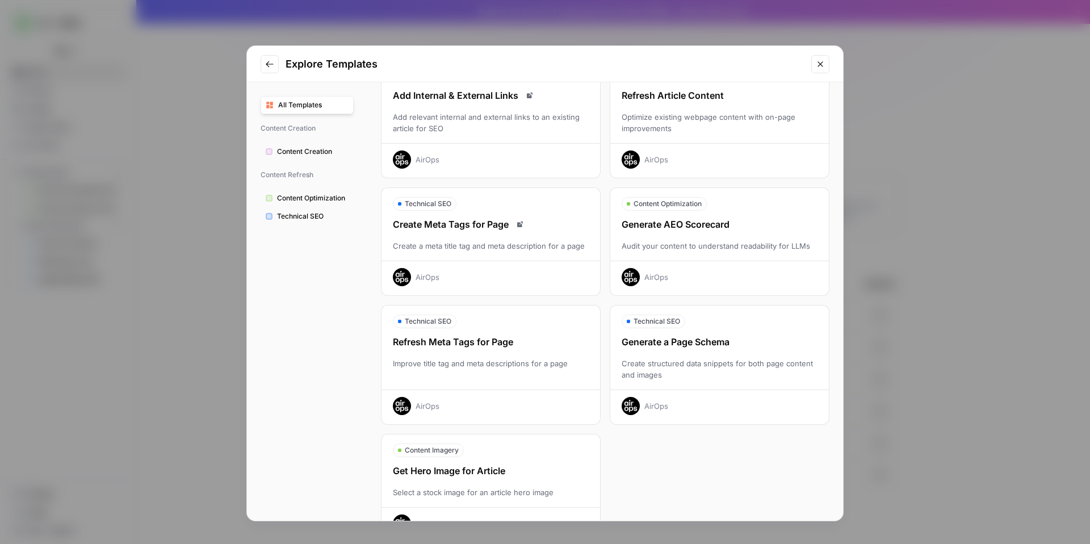
scroll to position [201, 0]
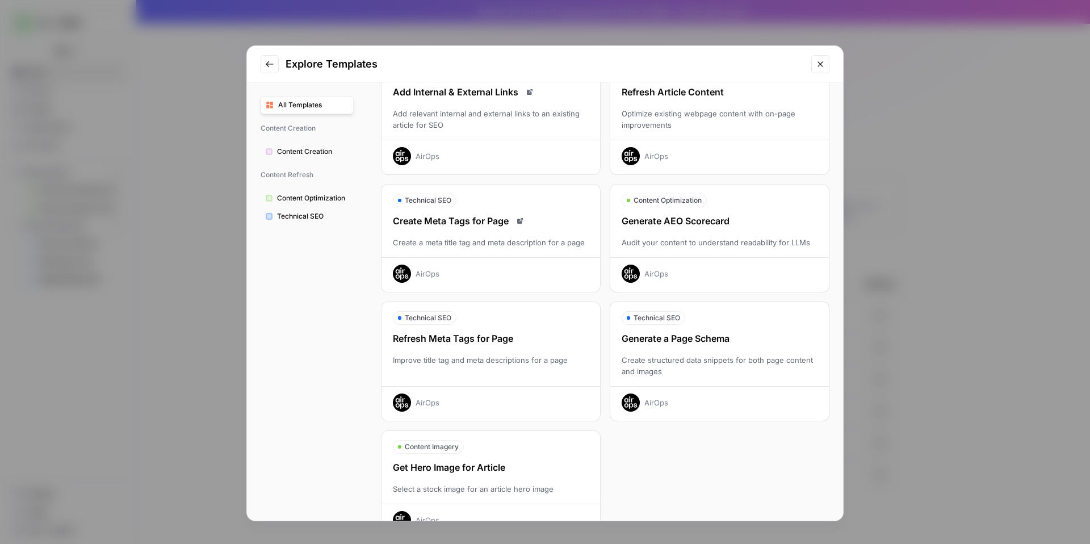
click at [721, 224] on div "Generate AEO Scorecard" at bounding box center [719, 221] width 218 height 14
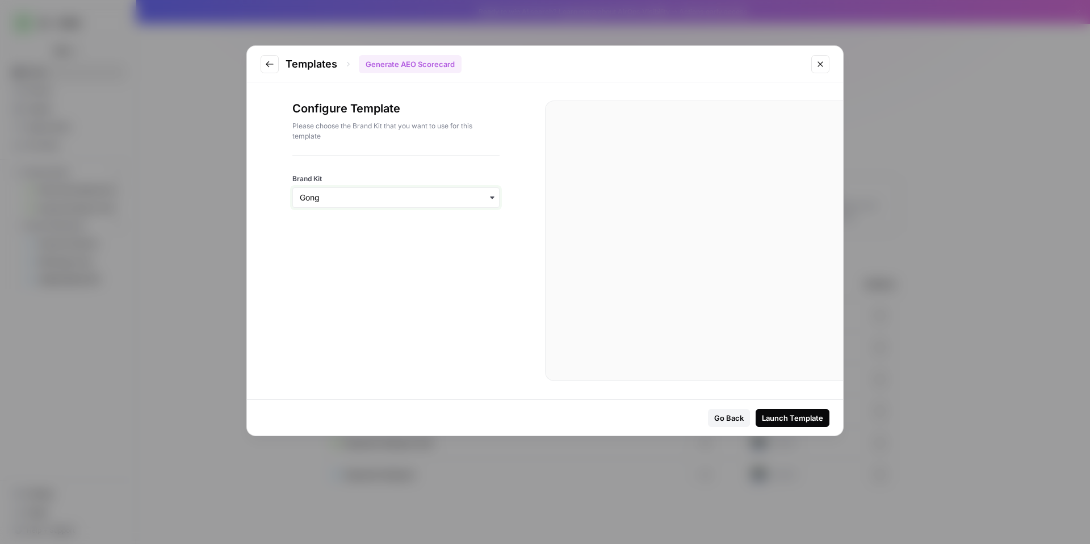
click at [414, 199] on input "Brand Kit" at bounding box center [396, 197] width 192 height 11
click at [370, 253] on div "Picsart" at bounding box center [396, 250] width 206 height 22
click at [346, 197] on input "Brand Kit" at bounding box center [396, 197] width 192 height 11
click at [350, 271] on div "DataGrail" at bounding box center [396, 271] width 206 height 22
click at [808, 422] on div "Launch Template" at bounding box center [792, 417] width 61 height 11
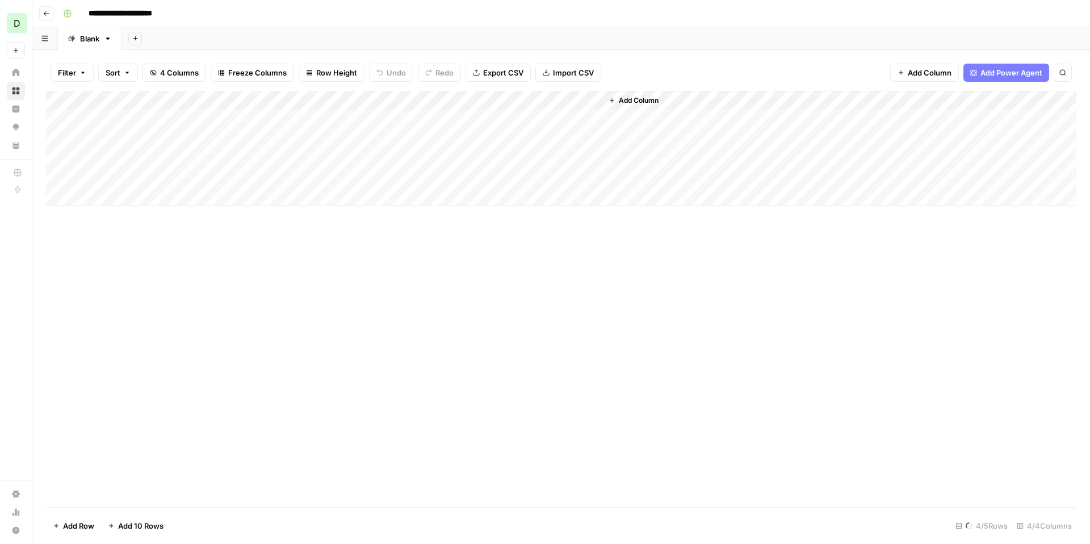
click at [229, 131] on div "Add Column" at bounding box center [561, 148] width 1030 height 115
click at [272, 95] on div "Add Column" at bounding box center [561, 148] width 1030 height 115
click at [272, 95] on div at bounding box center [285, 102] width 145 height 23
click at [141, 96] on div "Add Column" at bounding box center [561, 148] width 1030 height 115
click at [44, 15] on icon "button" at bounding box center [46, 13] width 7 height 7
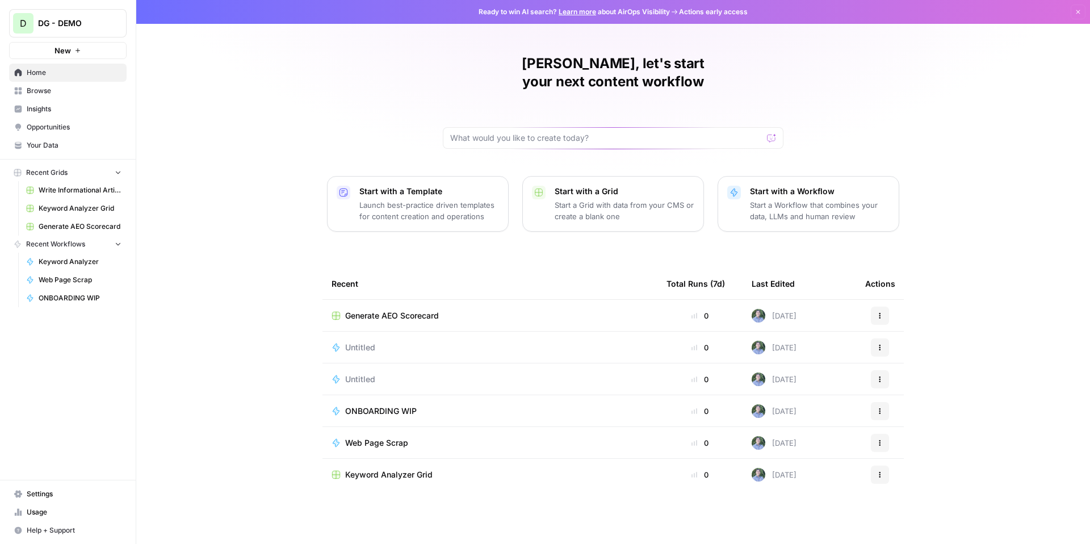
click at [879, 312] on icon "button" at bounding box center [879, 315] width 7 height 7
click at [914, 350] on span "Delete" at bounding box center [938, 349] width 91 height 11
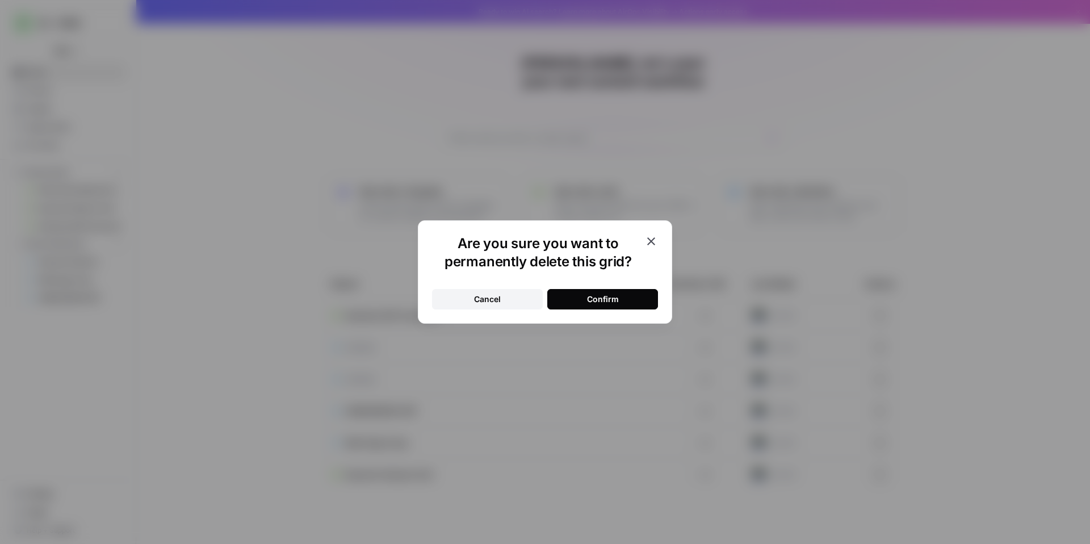
click at [609, 302] on div "Confirm" at bounding box center [603, 298] width 32 height 11
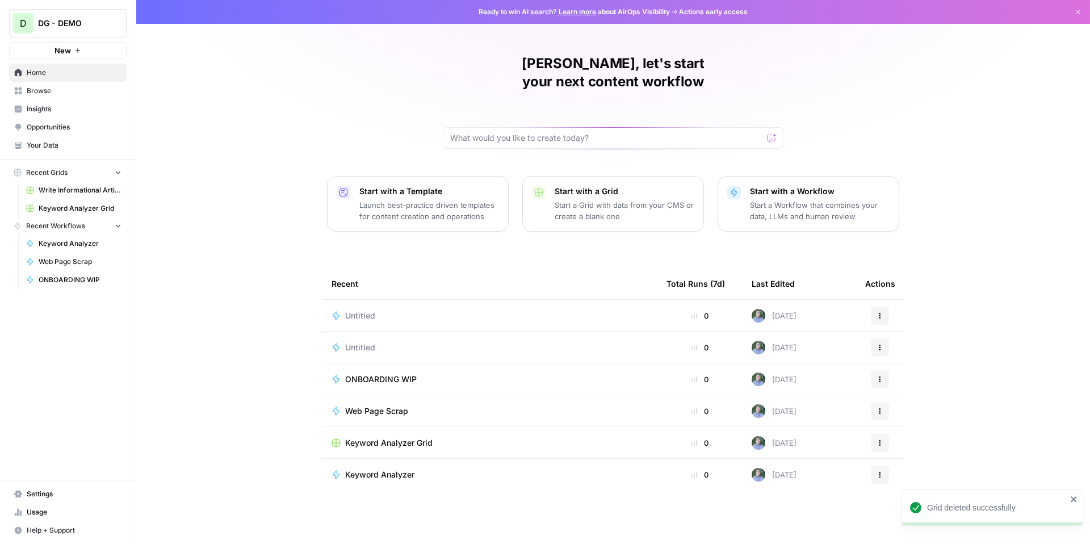
click at [613, 310] on div "Untitled" at bounding box center [489, 315] width 317 height 11
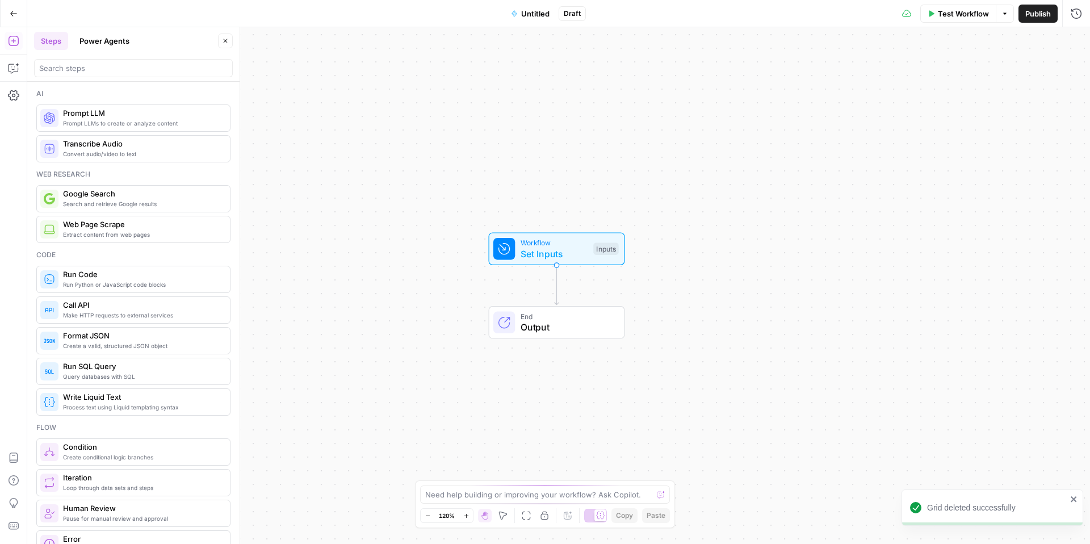
click at [10, 17] on icon "button" at bounding box center [14, 14] width 8 height 8
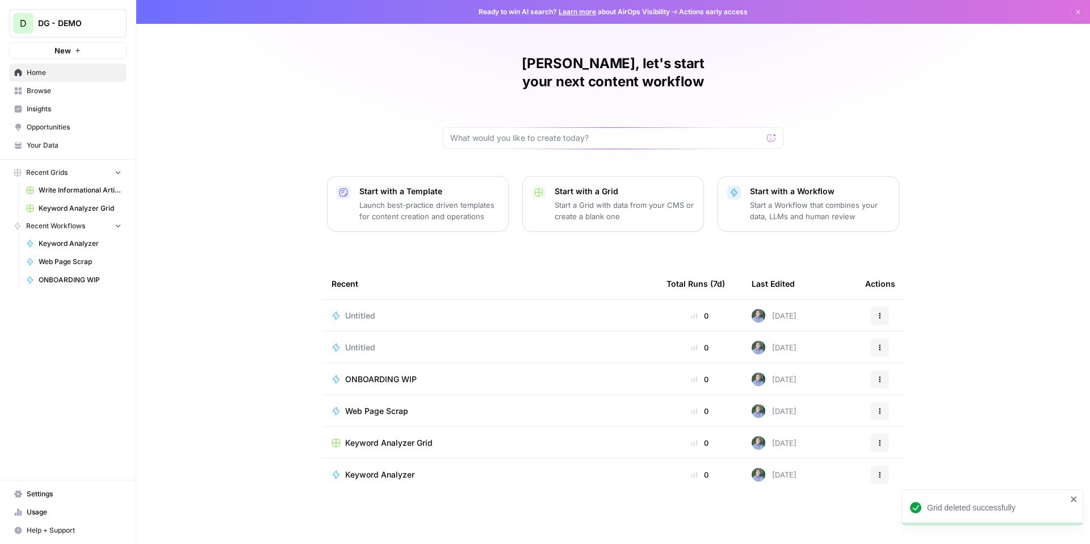
click at [876, 312] on icon "button" at bounding box center [879, 315] width 7 height 7
click at [909, 353] on span "Delete" at bounding box center [938, 349] width 91 height 11
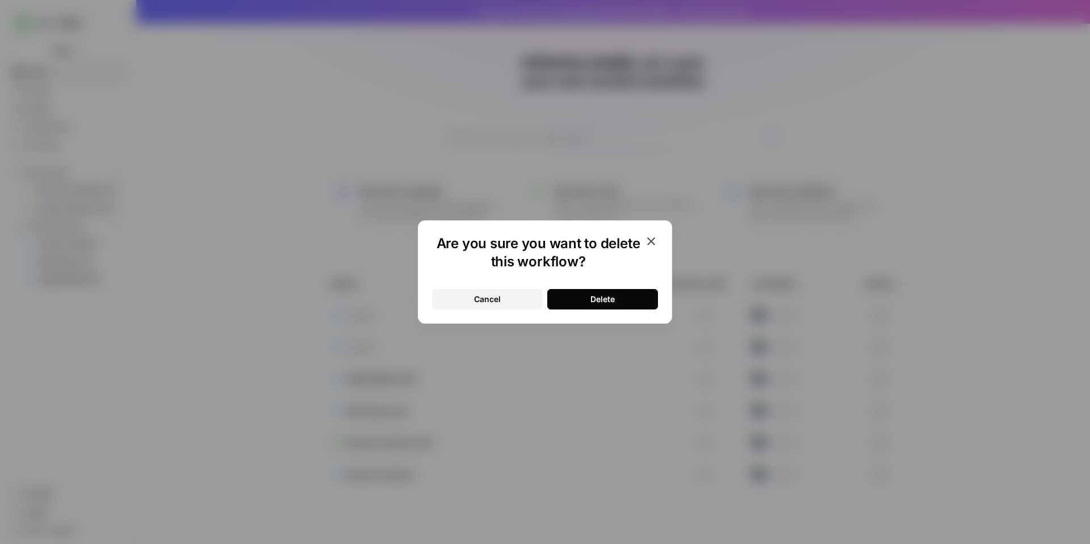
click at [594, 294] on div "Delete" at bounding box center [602, 298] width 24 height 11
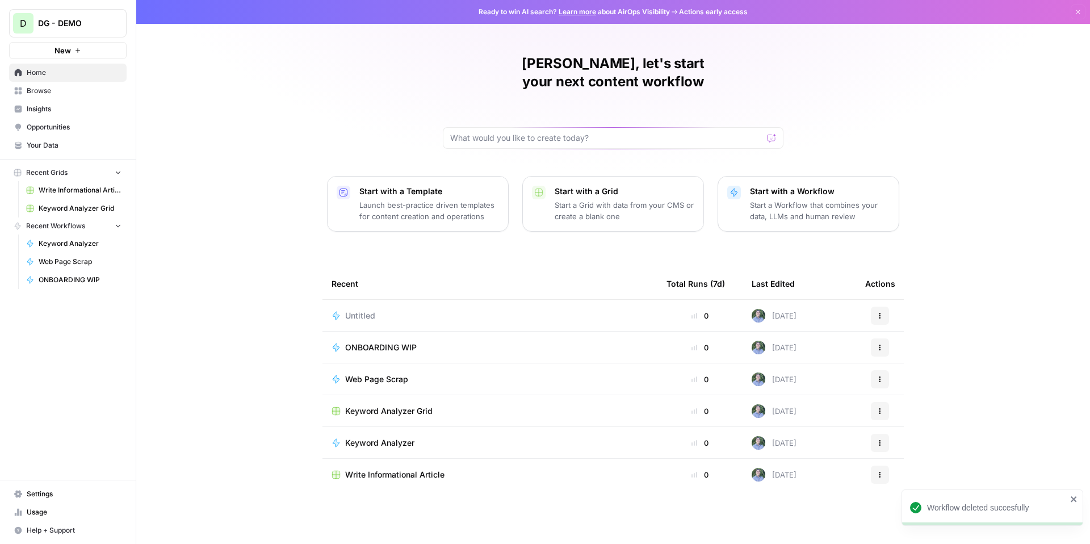
click at [881, 306] on button "Actions" at bounding box center [880, 315] width 18 height 18
click at [735, 309] on td "0" at bounding box center [699, 315] width 85 height 31
click at [847, 300] on td "[DATE]" at bounding box center [799, 315] width 114 height 31
click at [878, 312] on icon "button" at bounding box center [879, 315] width 7 height 7
click at [659, 302] on td "0" at bounding box center [699, 315] width 85 height 31
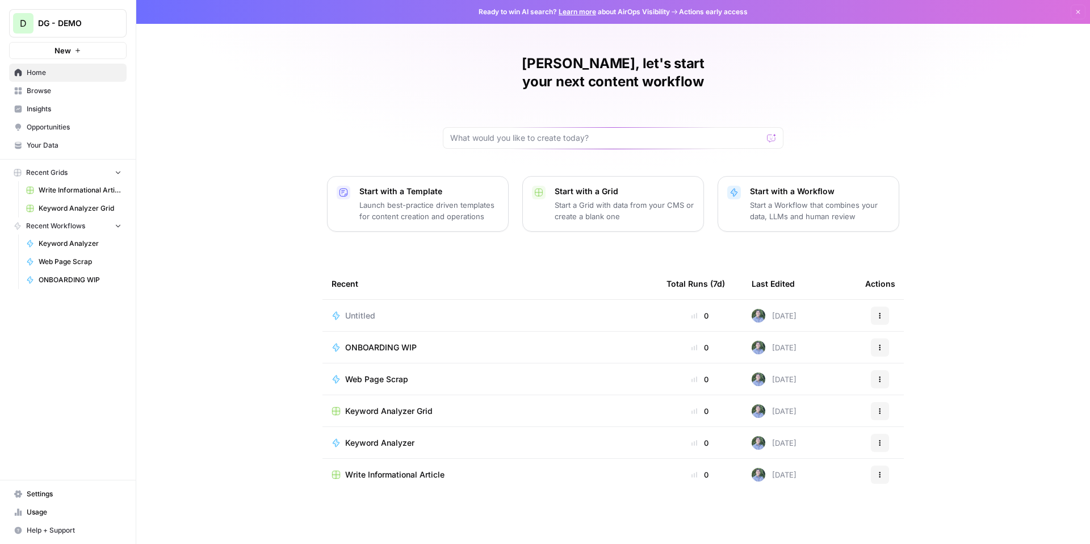
click at [591, 305] on td "Untitled" at bounding box center [489, 315] width 335 height 31
click at [360, 310] on span "Untitled" at bounding box center [360, 315] width 30 height 11
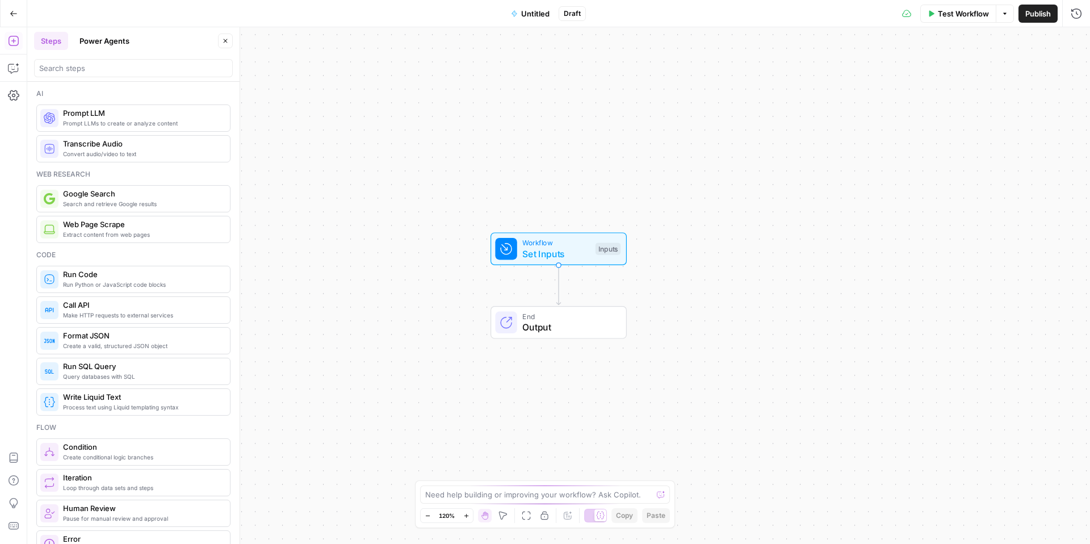
click at [11, 10] on icon "button" at bounding box center [14, 14] width 8 height 8
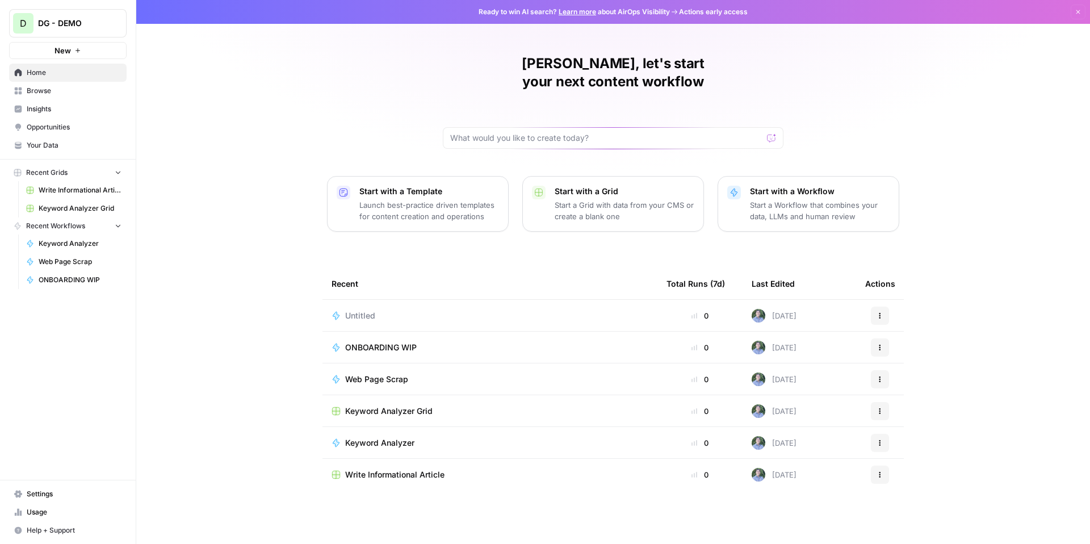
click at [876, 306] on button "Actions" at bounding box center [880, 315] width 18 height 18
click at [905, 352] on span "Delete" at bounding box center [938, 349] width 91 height 11
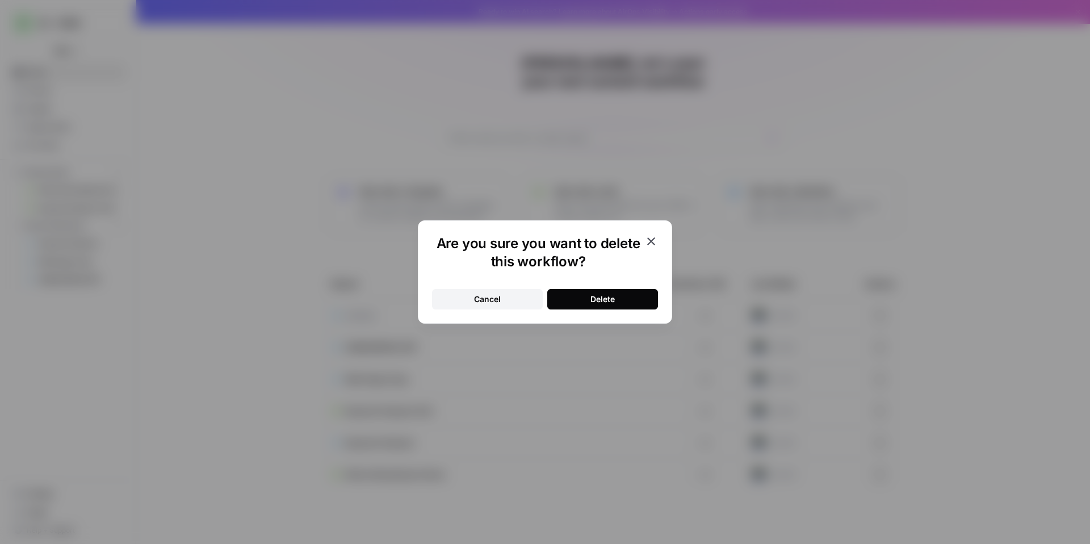
click at [605, 296] on div "Delete" at bounding box center [602, 298] width 24 height 11
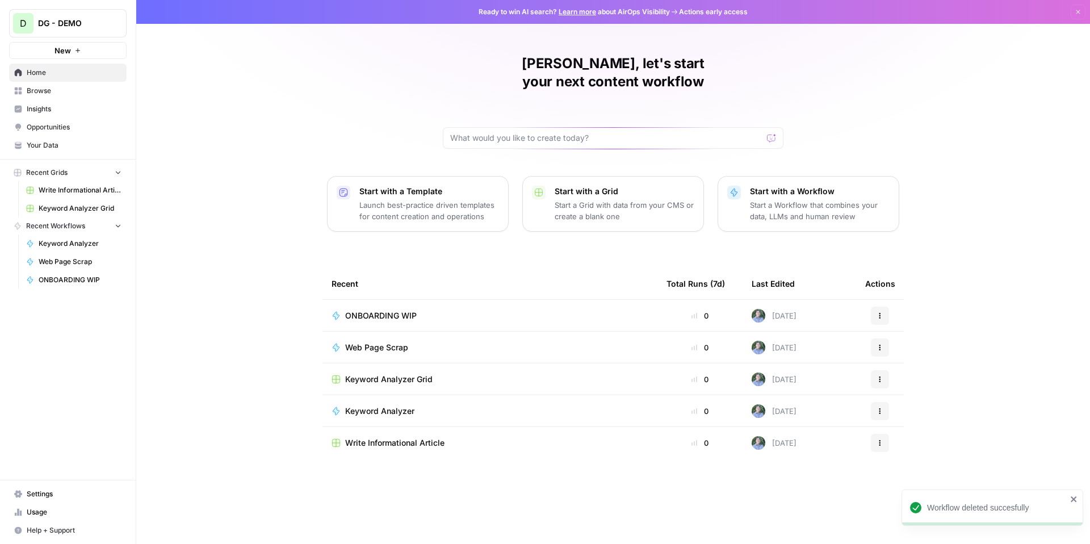
click at [394, 310] on span "ONBOARDING WIP" at bounding box center [381, 315] width 72 height 11
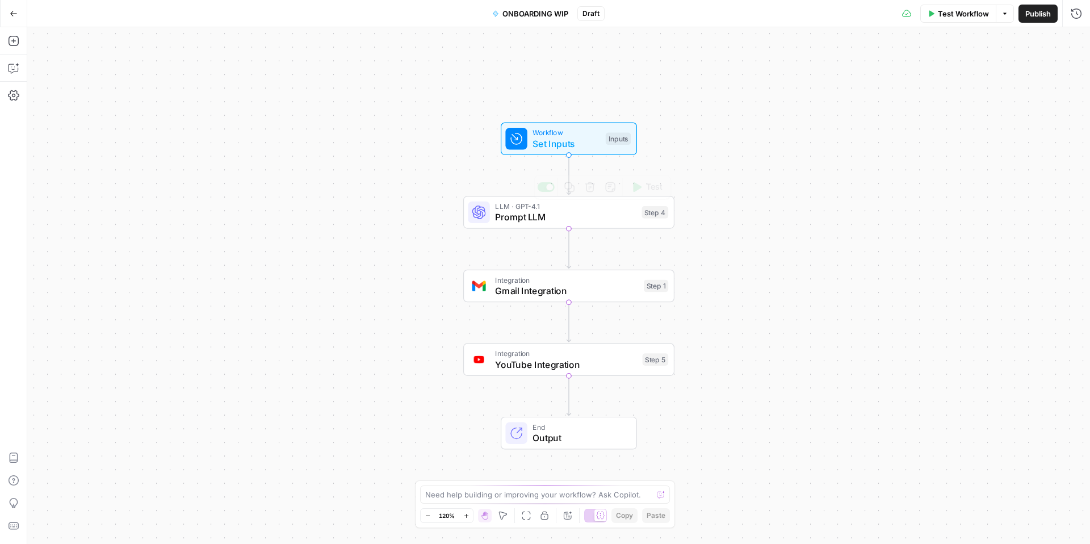
click at [554, 212] on span "Prompt LLM" at bounding box center [565, 217] width 141 height 14
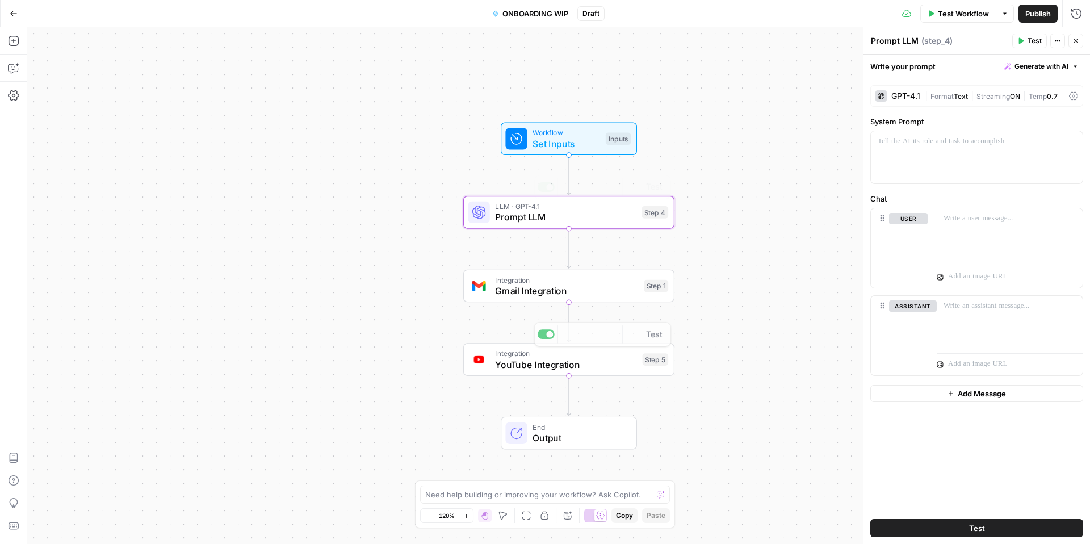
click at [562, 275] on span "Integration" at bounding box center [566, 279] width 143 height 11
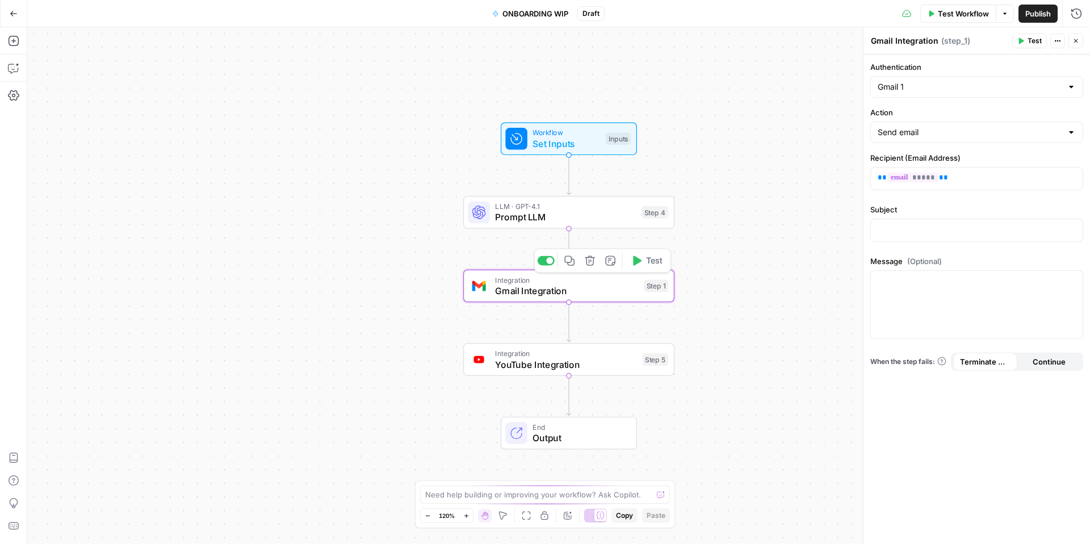
click at [570, 364] on span "YouTube Integration" at bounding box center [566, 365] width 142 height 14
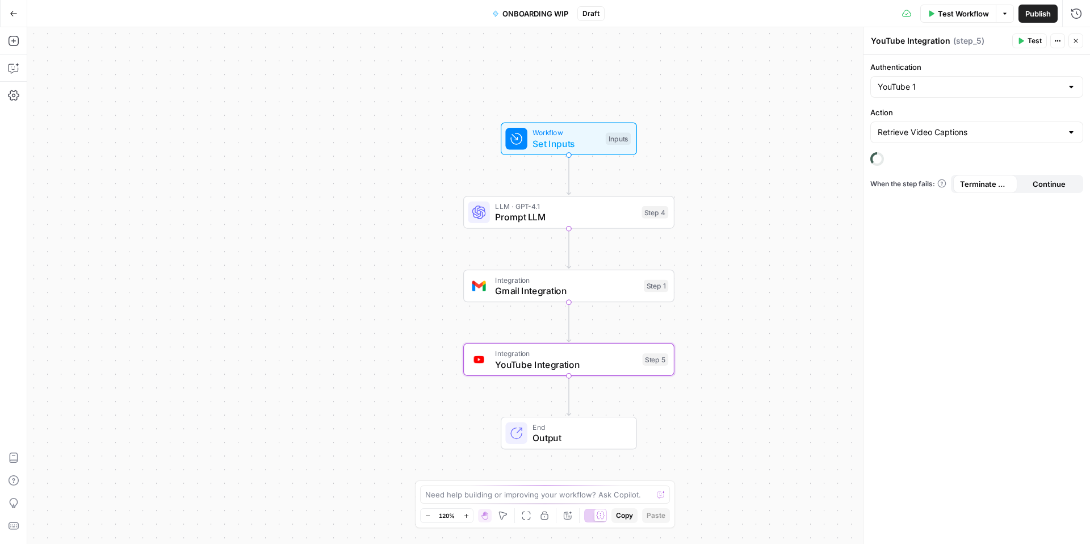
click at [9, 7] on button "Go Back" at bounding box center [13, 13] width 20 height 20
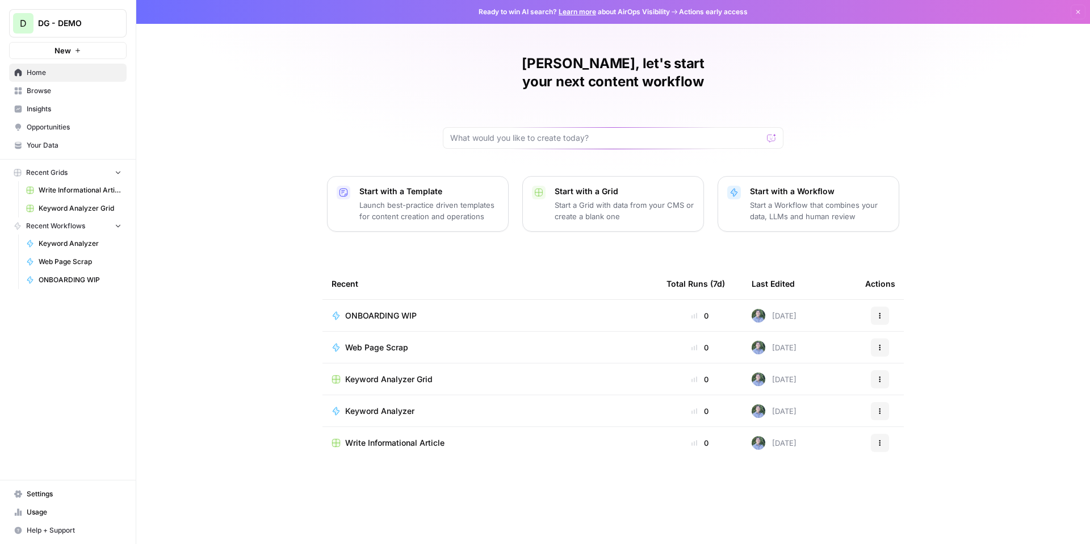
click at [878, 312] on icon "button" at bounding box center [879, 315] width 7 height 7
click at [906, 350] on span "Delete" at bounding box center [938, 349] width 91 height 11
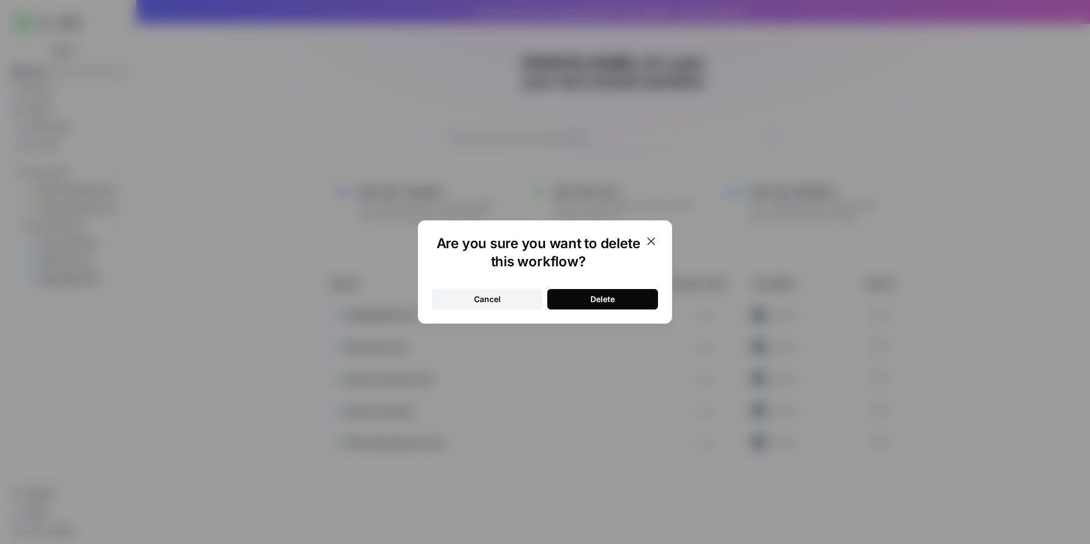
click at [587, 297] on button "Delete" at bounding box center [602, 299] width 111 height 20
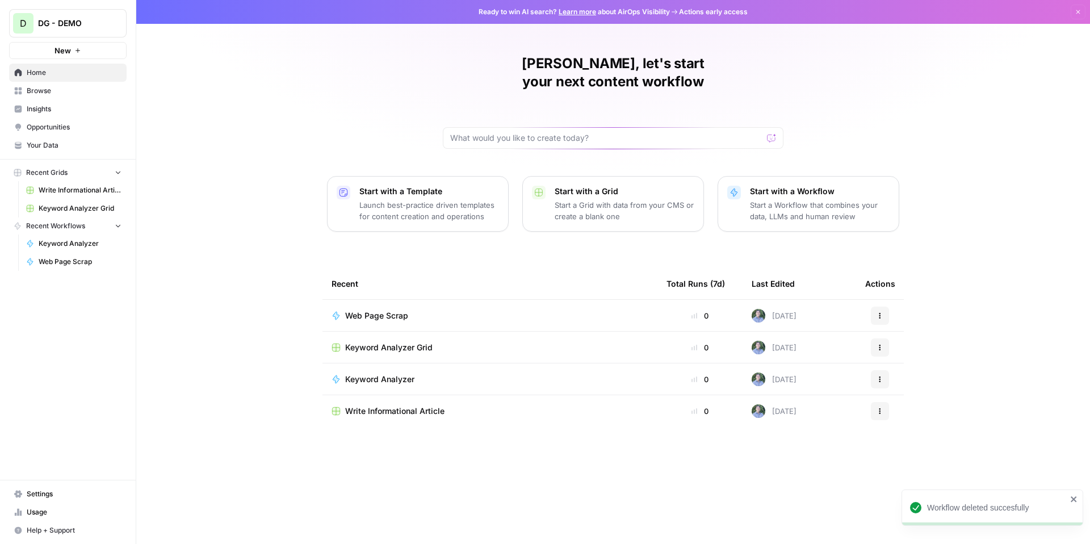
click at [622, 280] on div "Recent" at bounding box center [489, 283] width 317 height 31
click at [383, 310] on span "Web Page Scrap" at bounding box center [376, 315] width 63 height 11
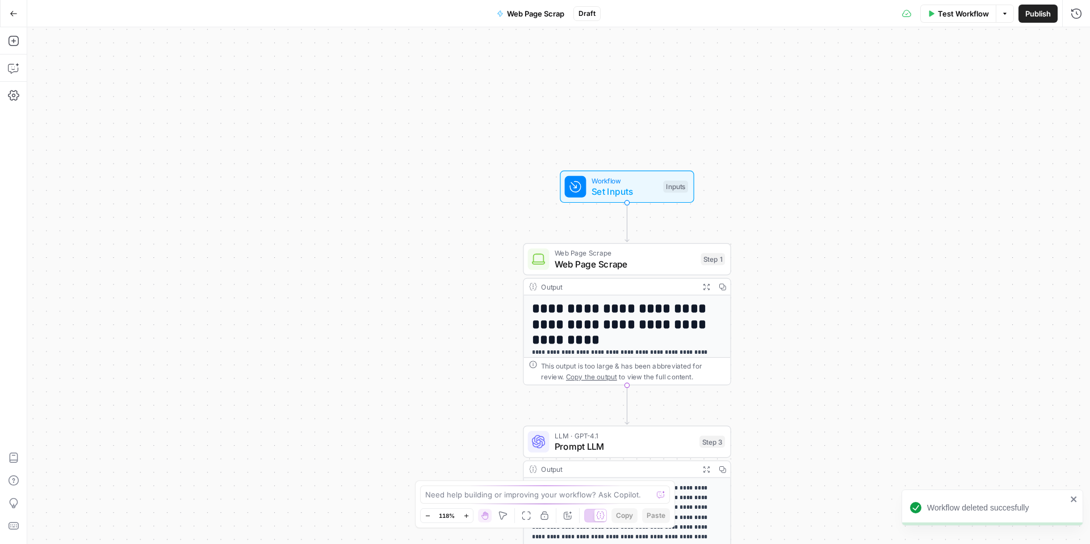
click at [10, 14] on icon "button" at bounding box center [14, 14] width 8 height 8
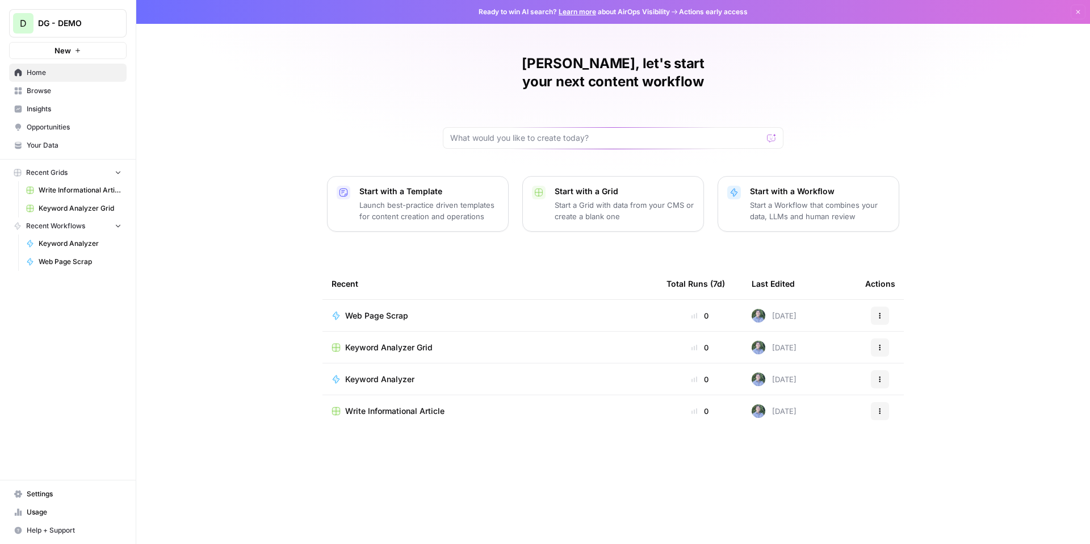
click at [405, 342] on span "Keyword Analyzer Grid" at bounding box center [388, 347] width 87 height 11
